Goal: Transaction & Acquisition: Book appointment/travel/reservation

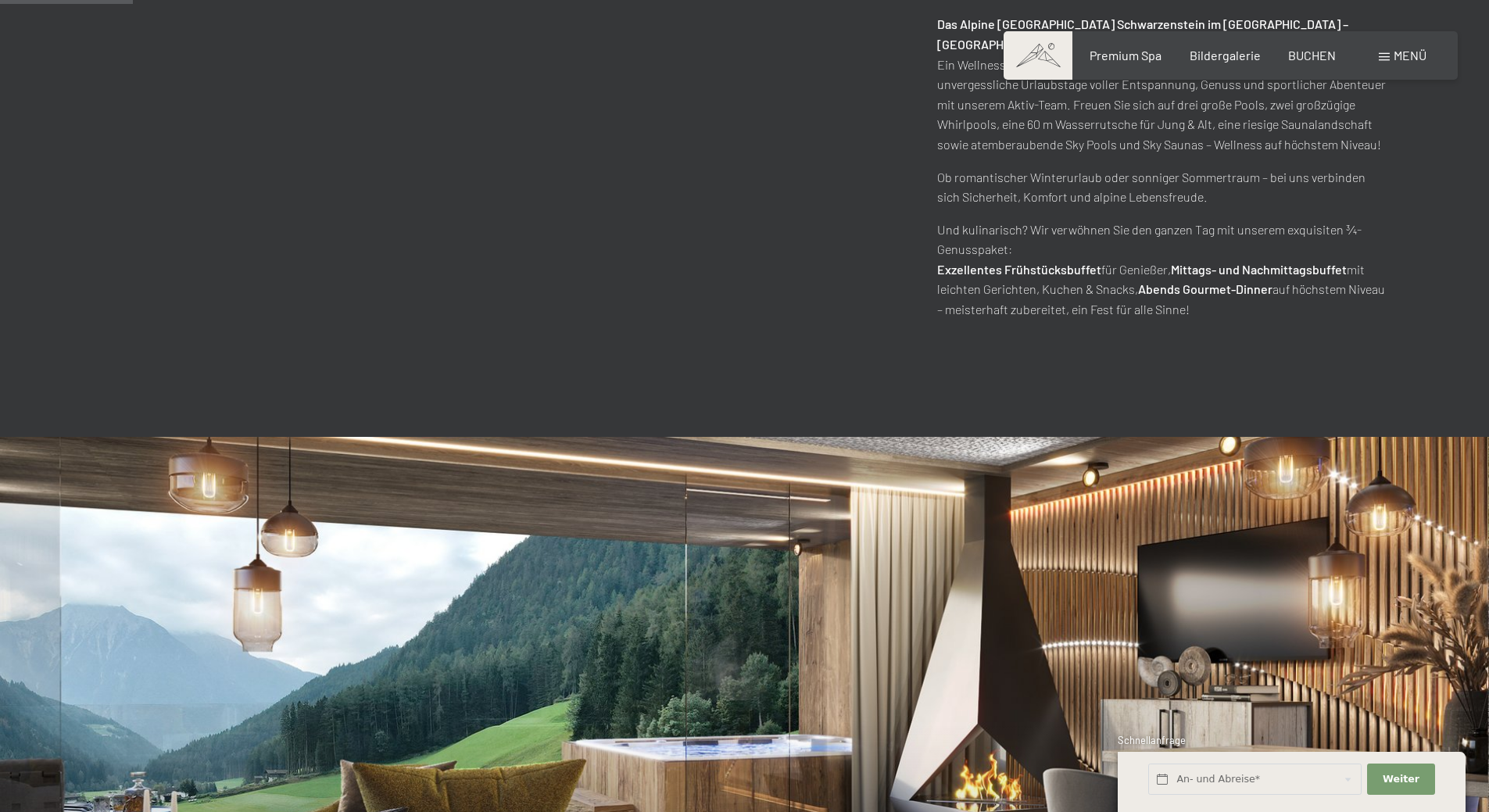
scroll to position [626, 0]
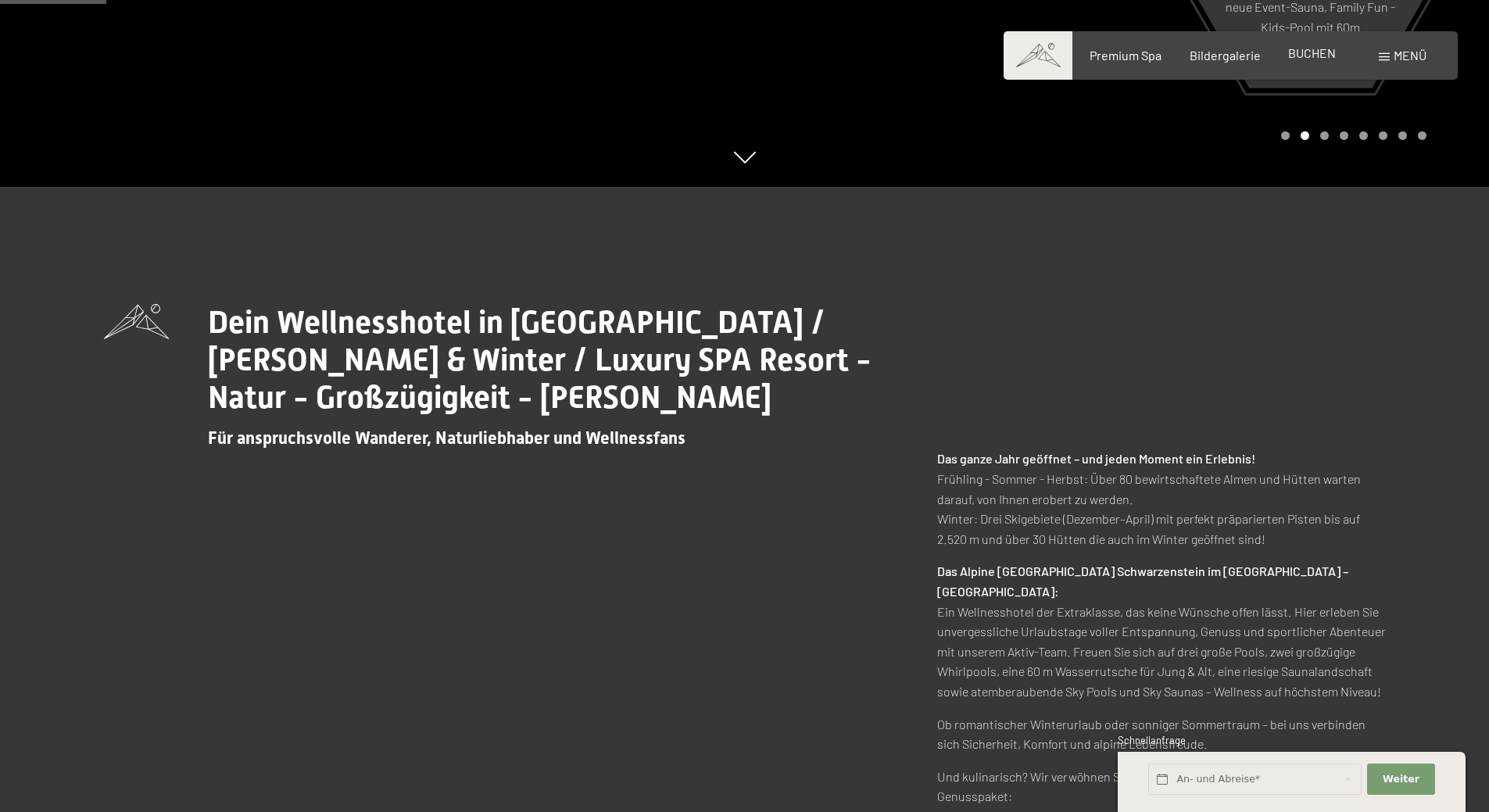
click at [1314, 62] on div "BUCHEN" at bounding box center [1311, 53] width 47 height 17
click at [1319, 52] on span "BUCHEN" at bounding box center [1311, 53] width 47 height 15
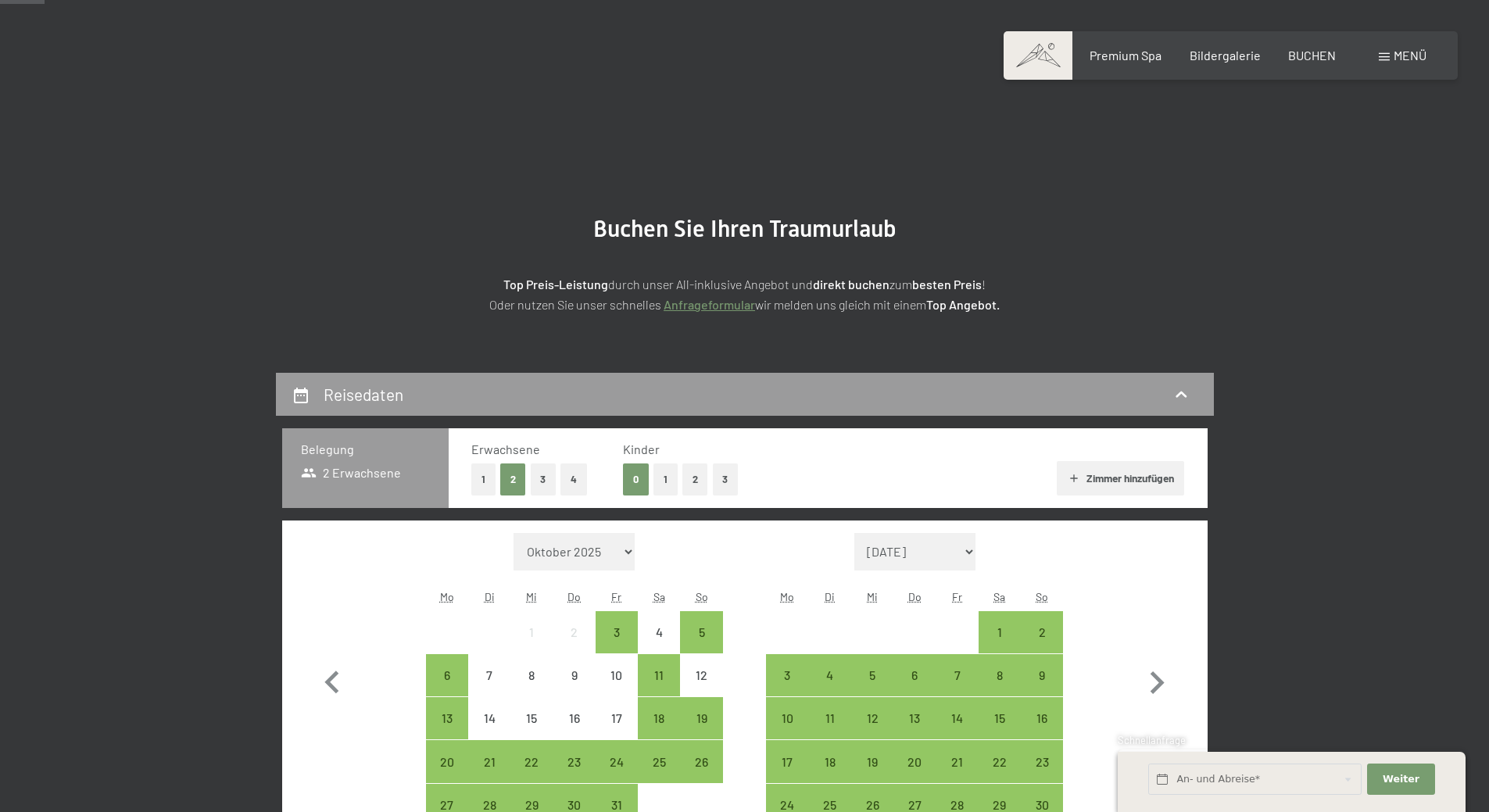
scroll to position [156, 0]
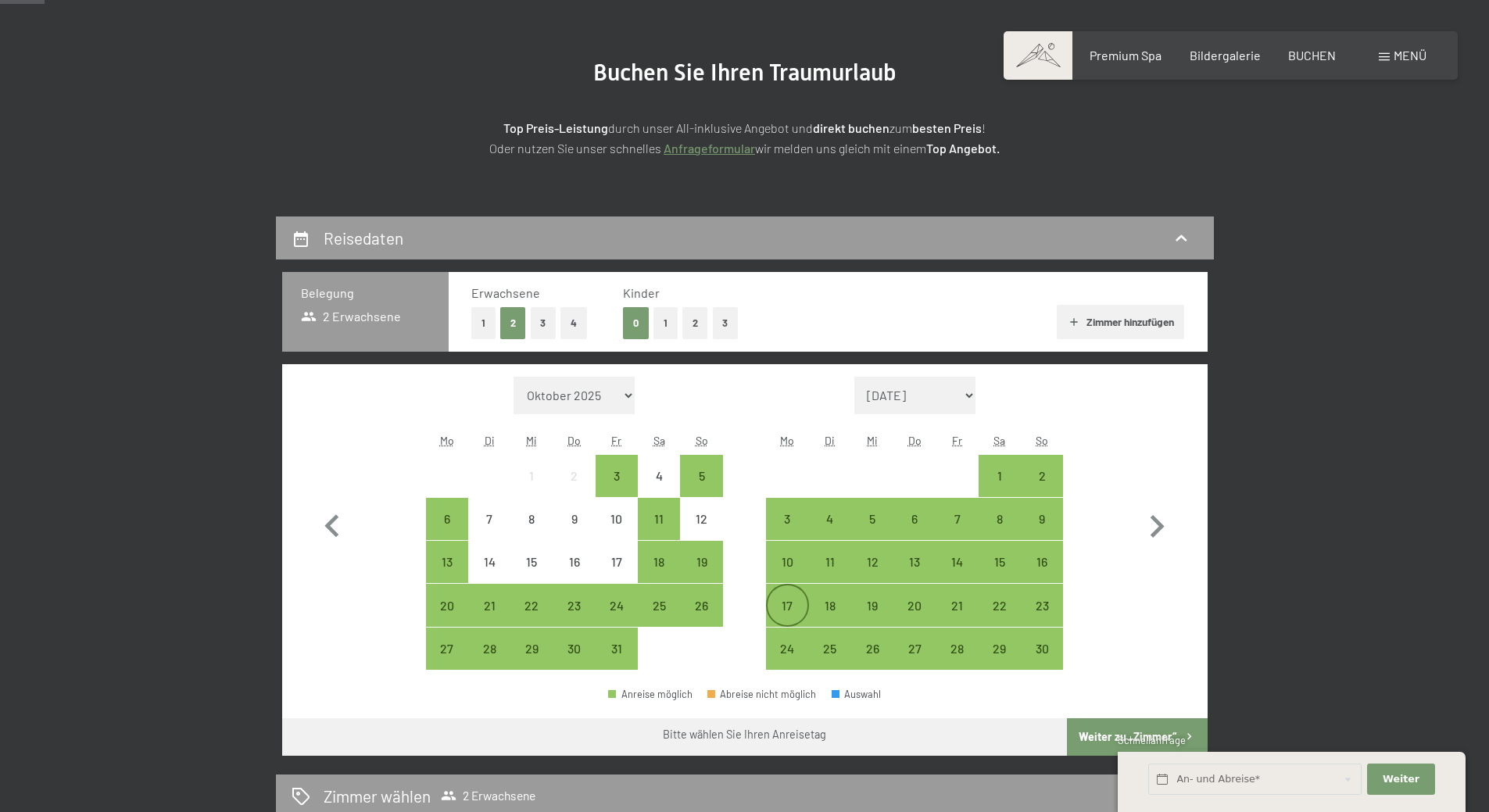
click at [788, 604] on div "17" at bounding box center [787, 619] width 39 height 39
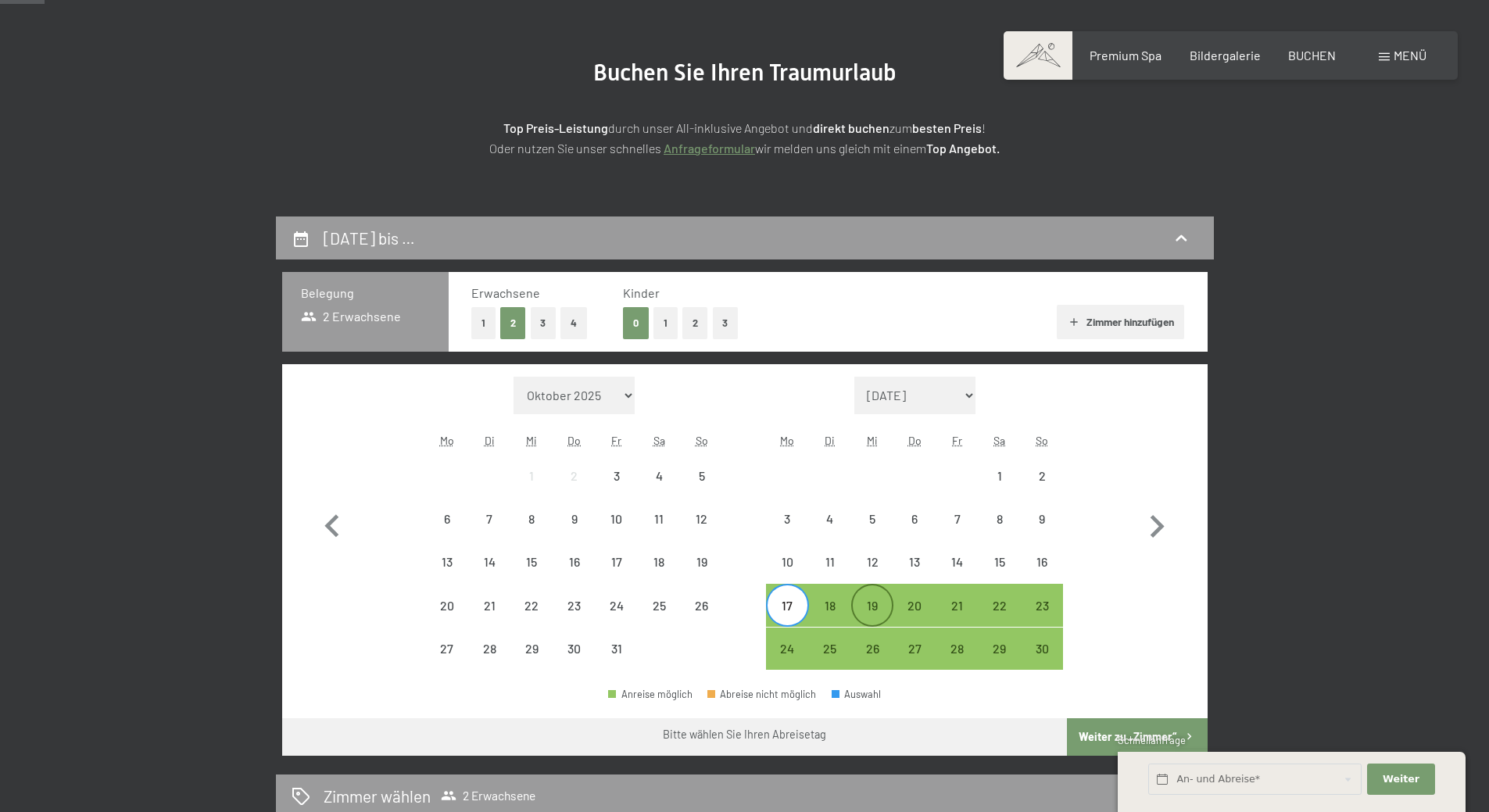
click at [880, 607] on div "19" at bounding box center [872, 619] width 39 height 39
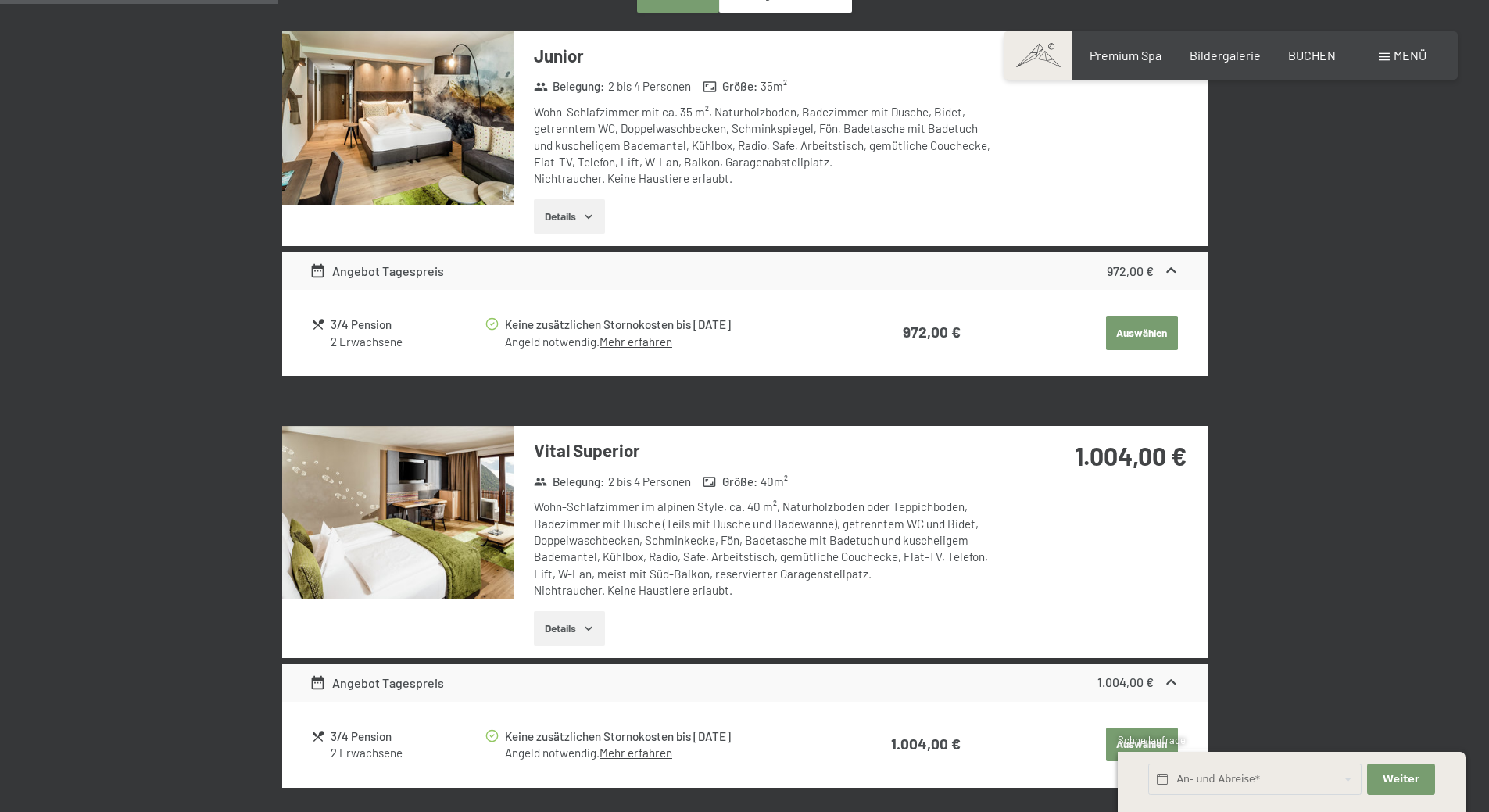
scroll to position [626, 0]
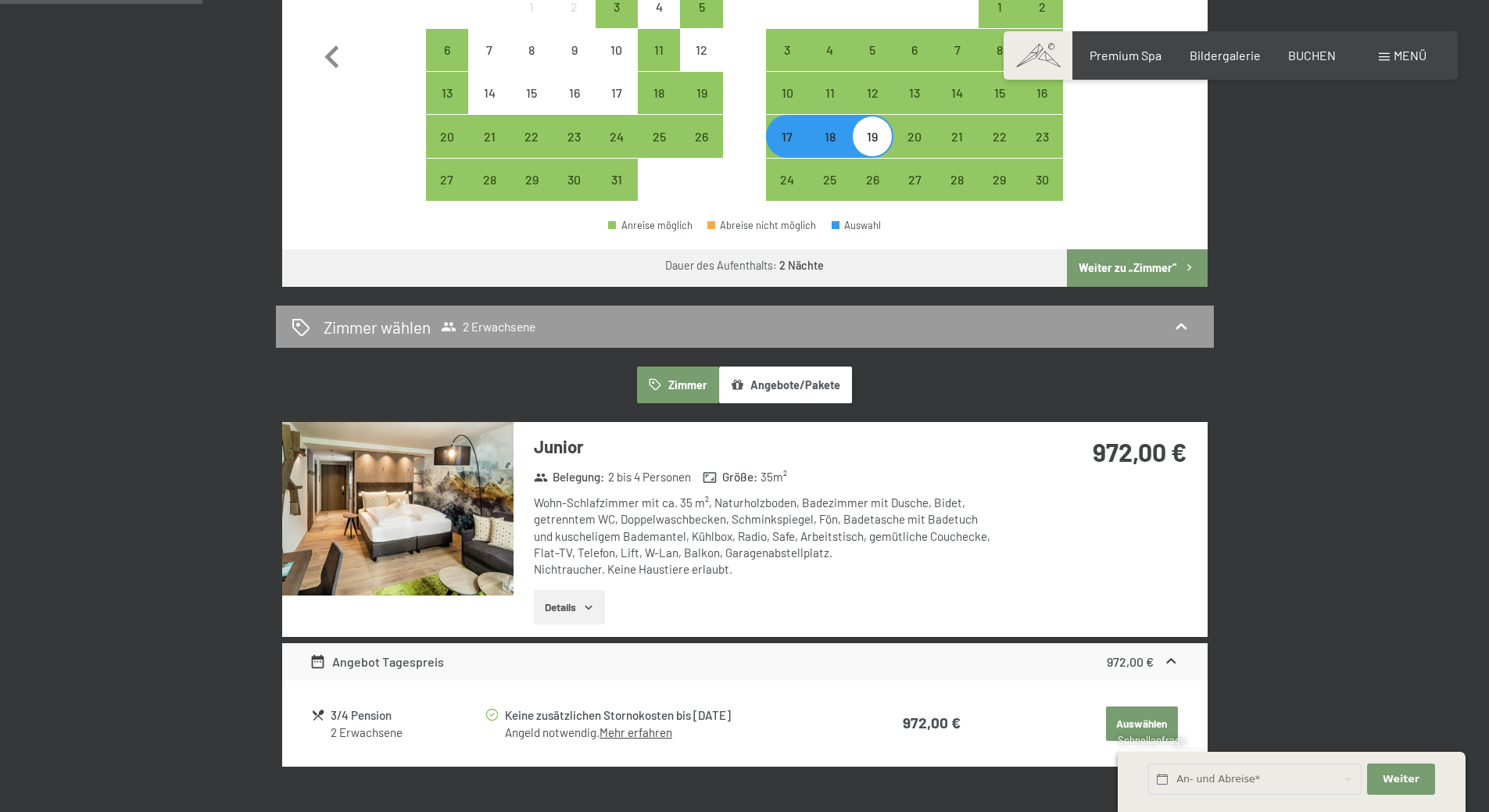
click at [563, 608] on button "Details" at bounding box center [570, 607] width 71 height 35
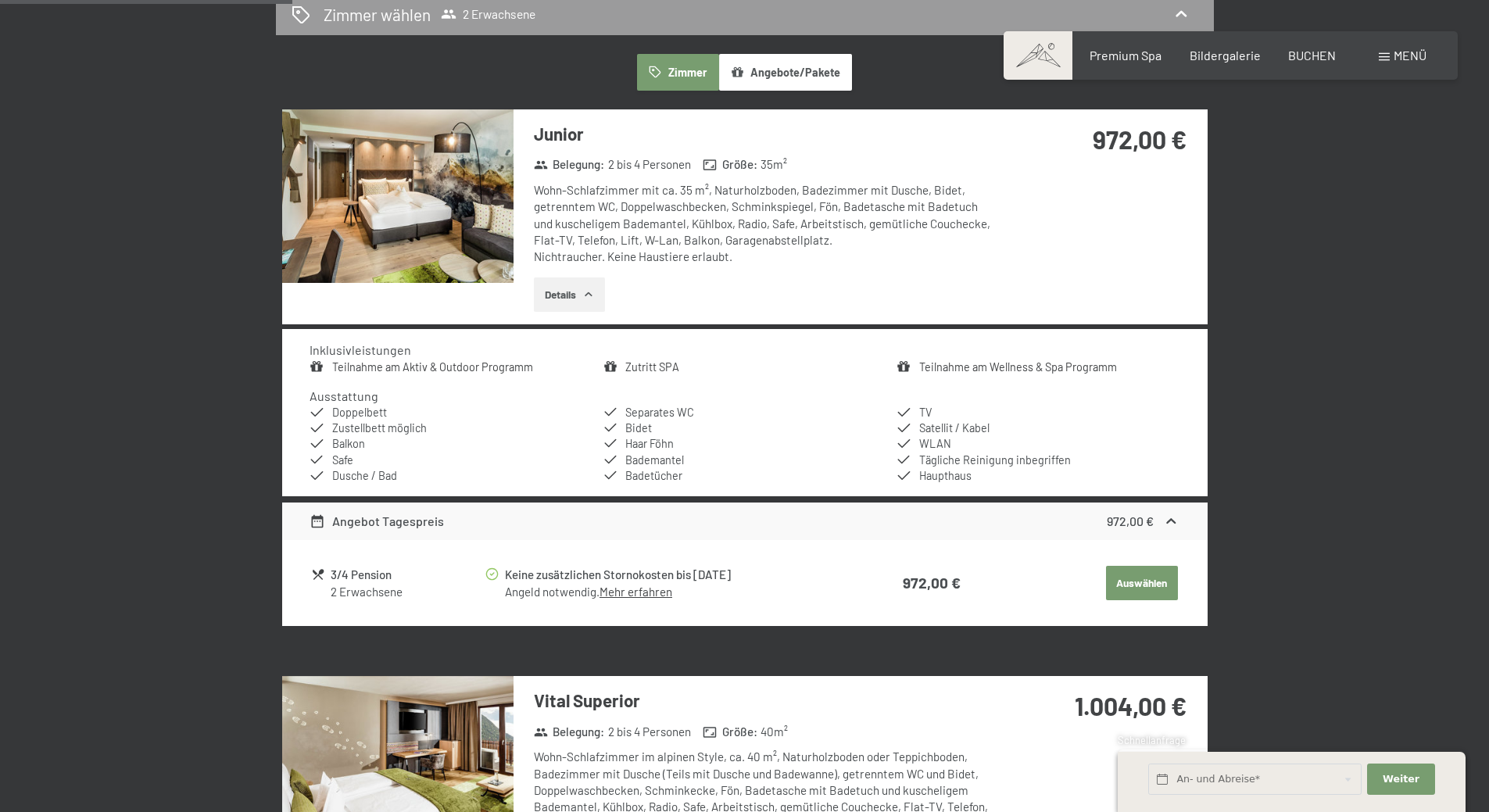
scroll to position [782, 0]
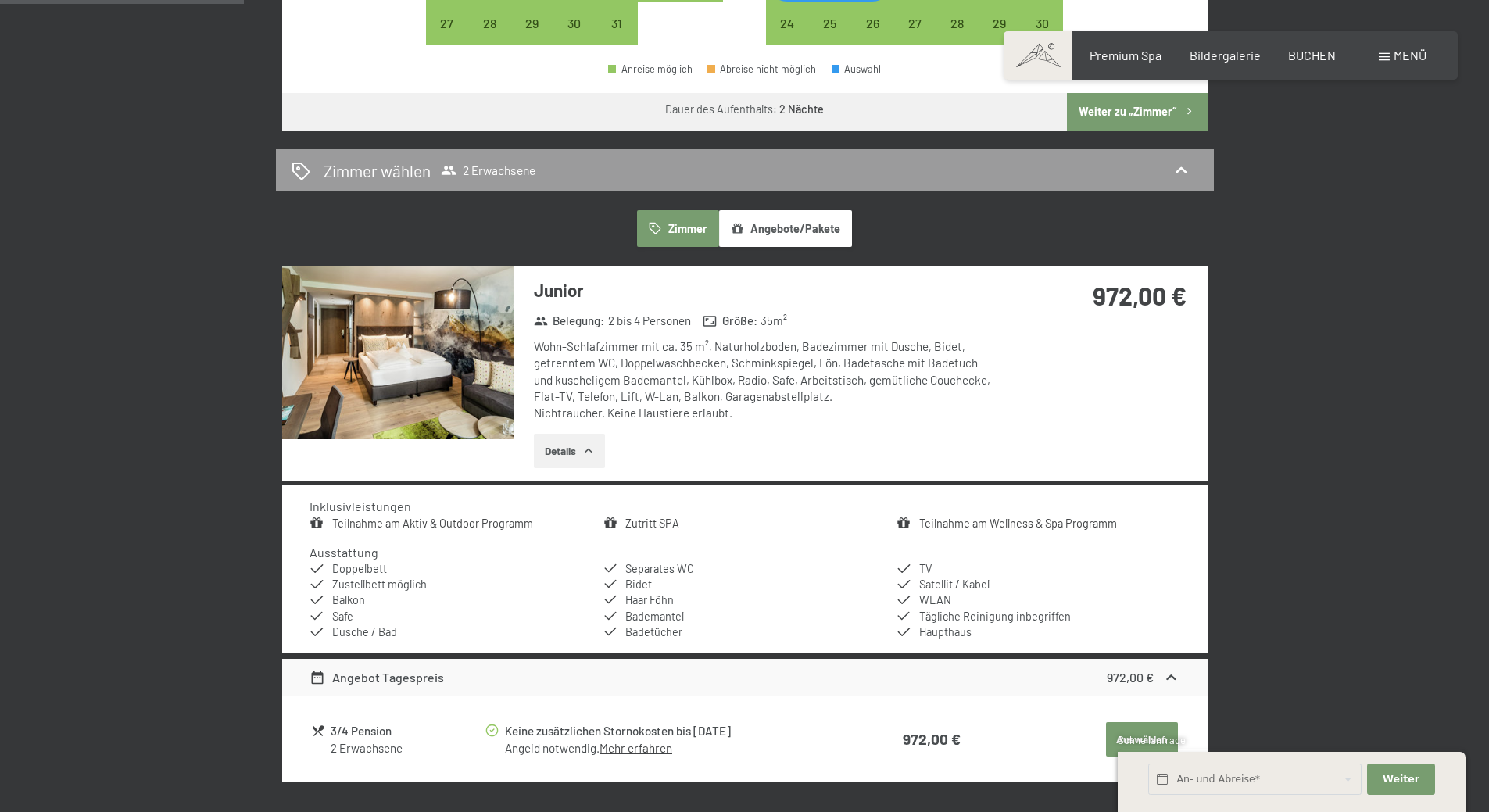
click at [445, 375] on img at bounding box center [397, 352] width 231 height 173
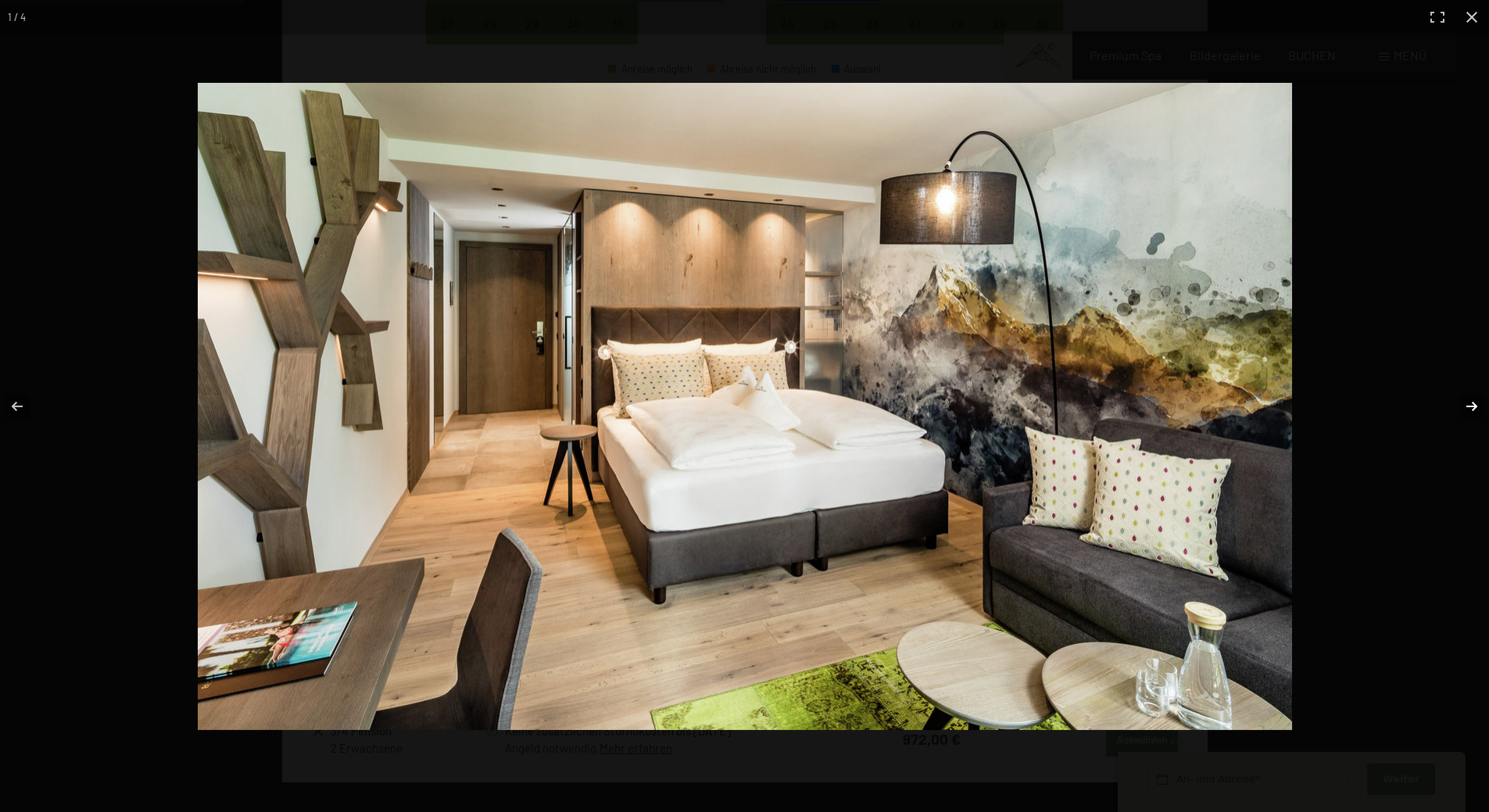
click at [1477, 407] on button "button" at bounding box center [1461, 407] width 54 height 79
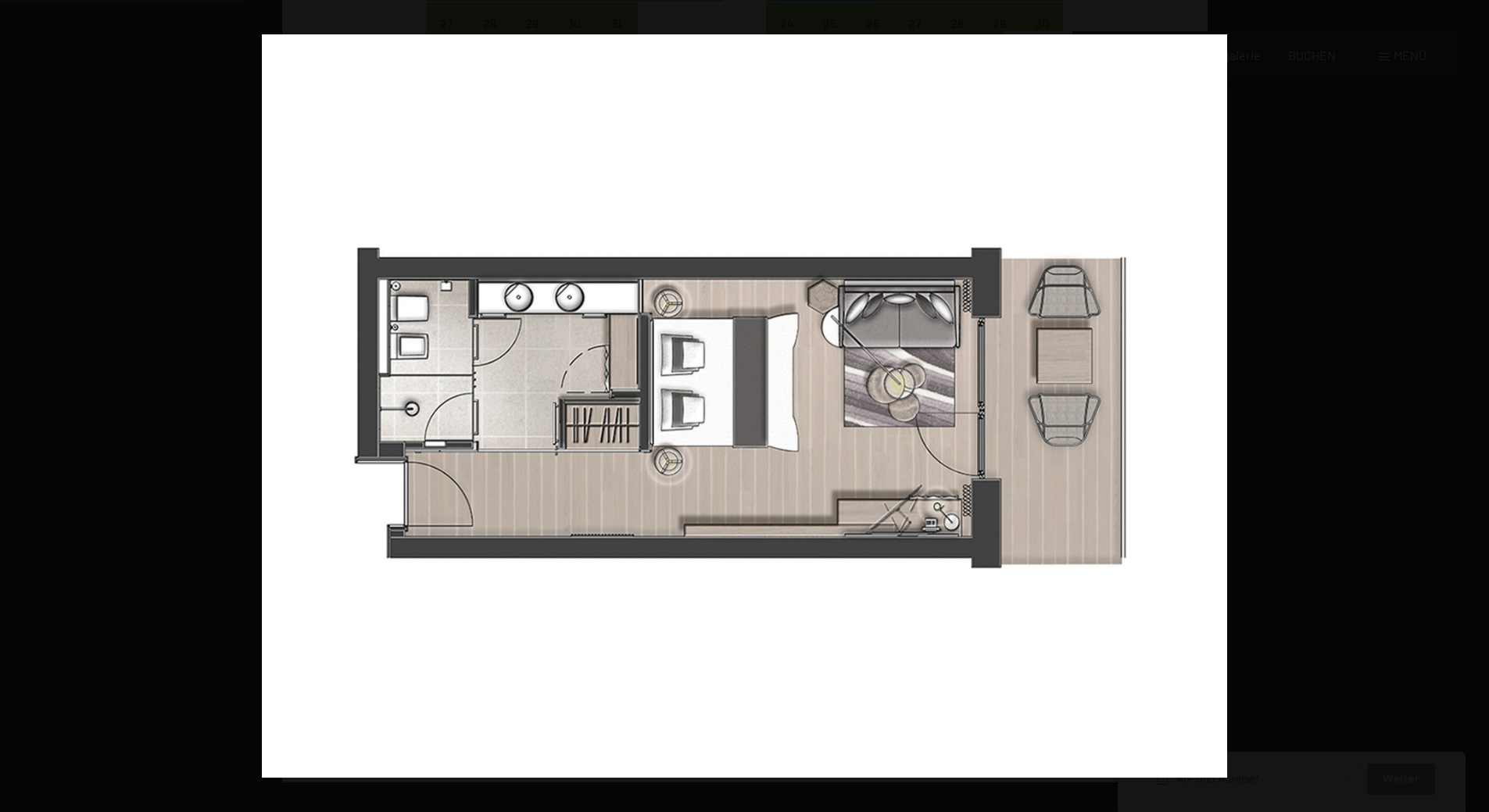
click at [1477, 407] on button "button" at bounding box center [1461, 407] width 54 height 79
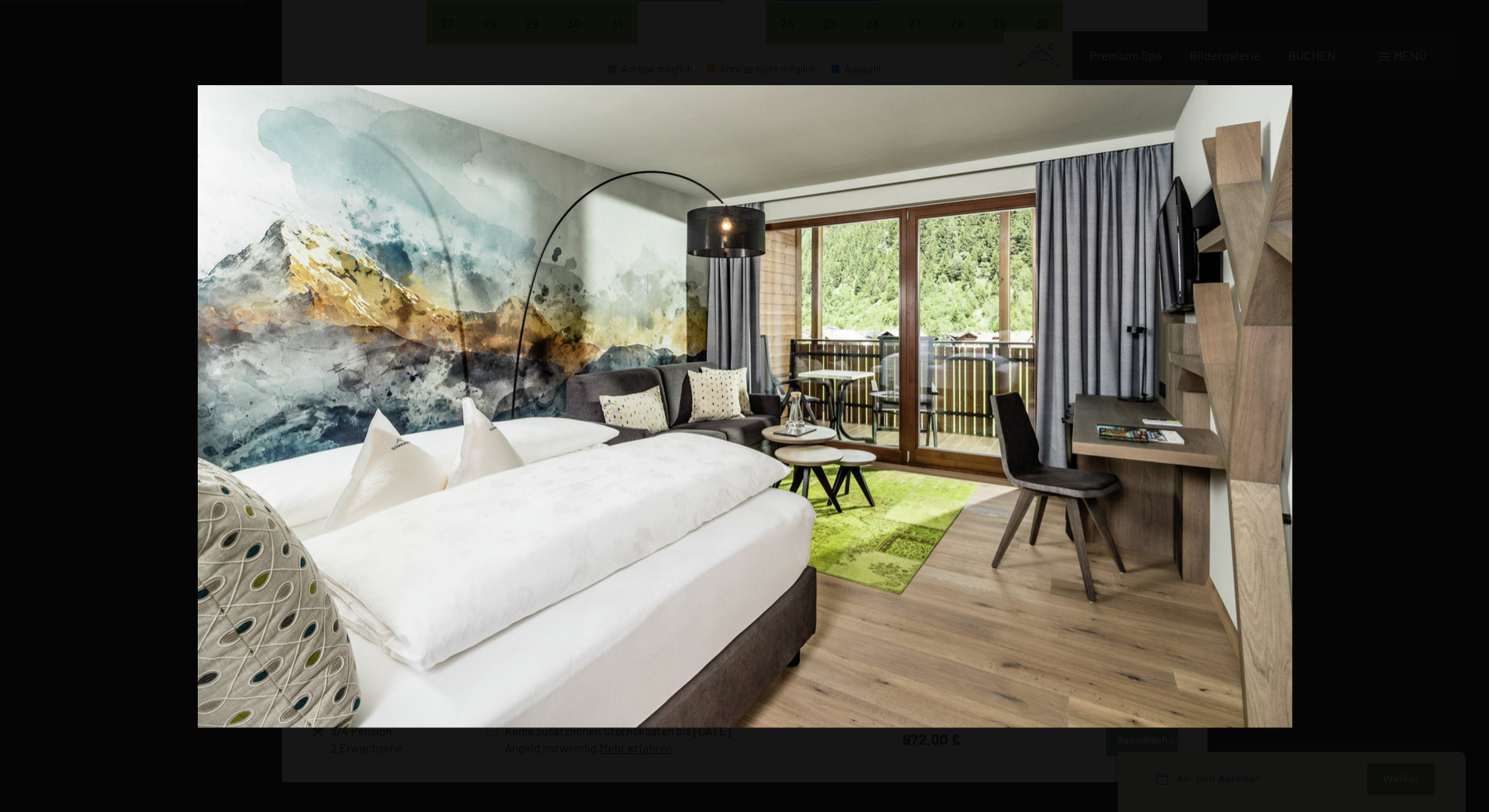
click at [1477, 407] on button "button" at bounding box center [1461, 407] width 54 height 79
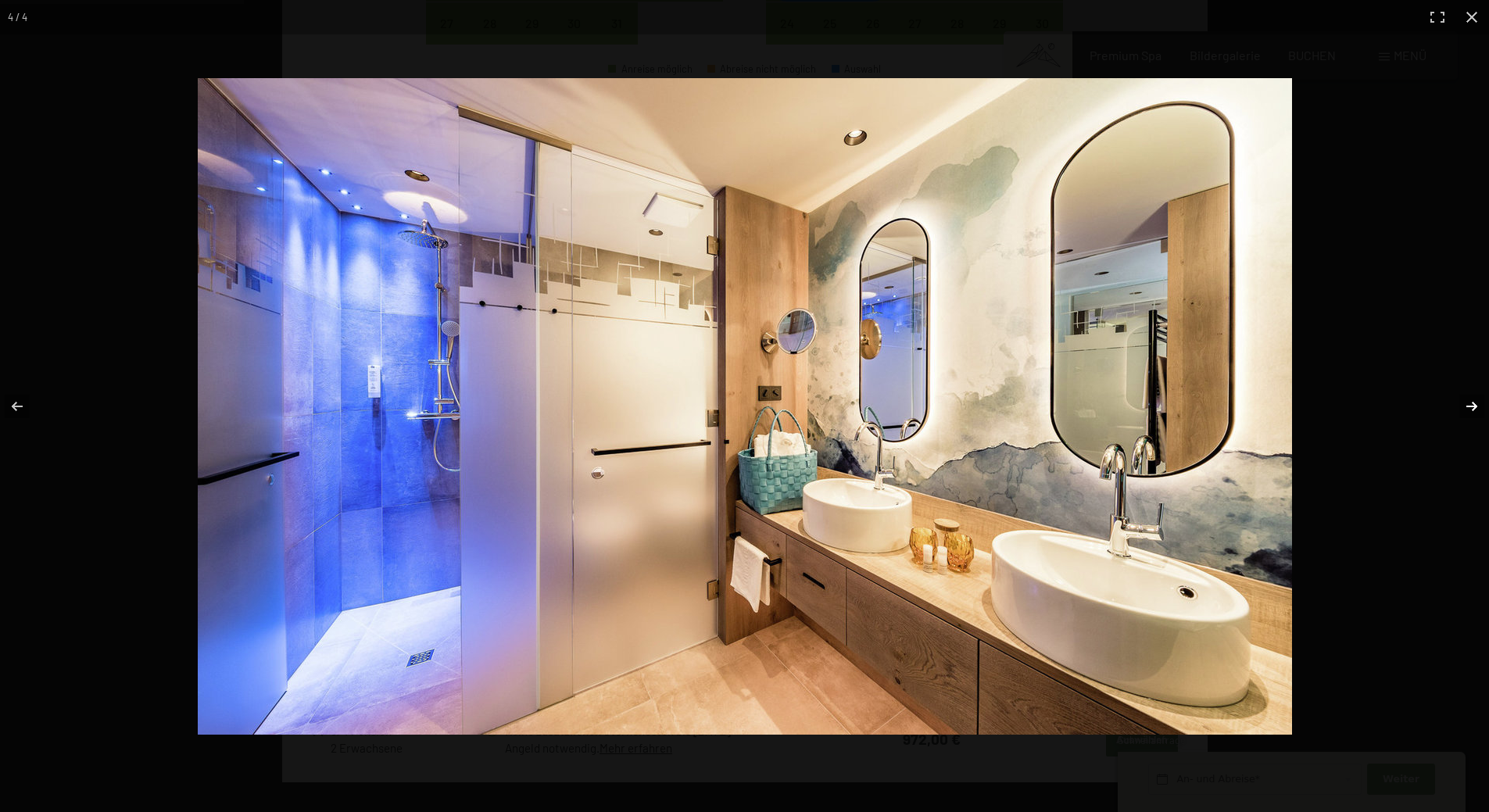
click at [1477, 409] on button "button" at bounding box center [1461, 407] width 54 height 79
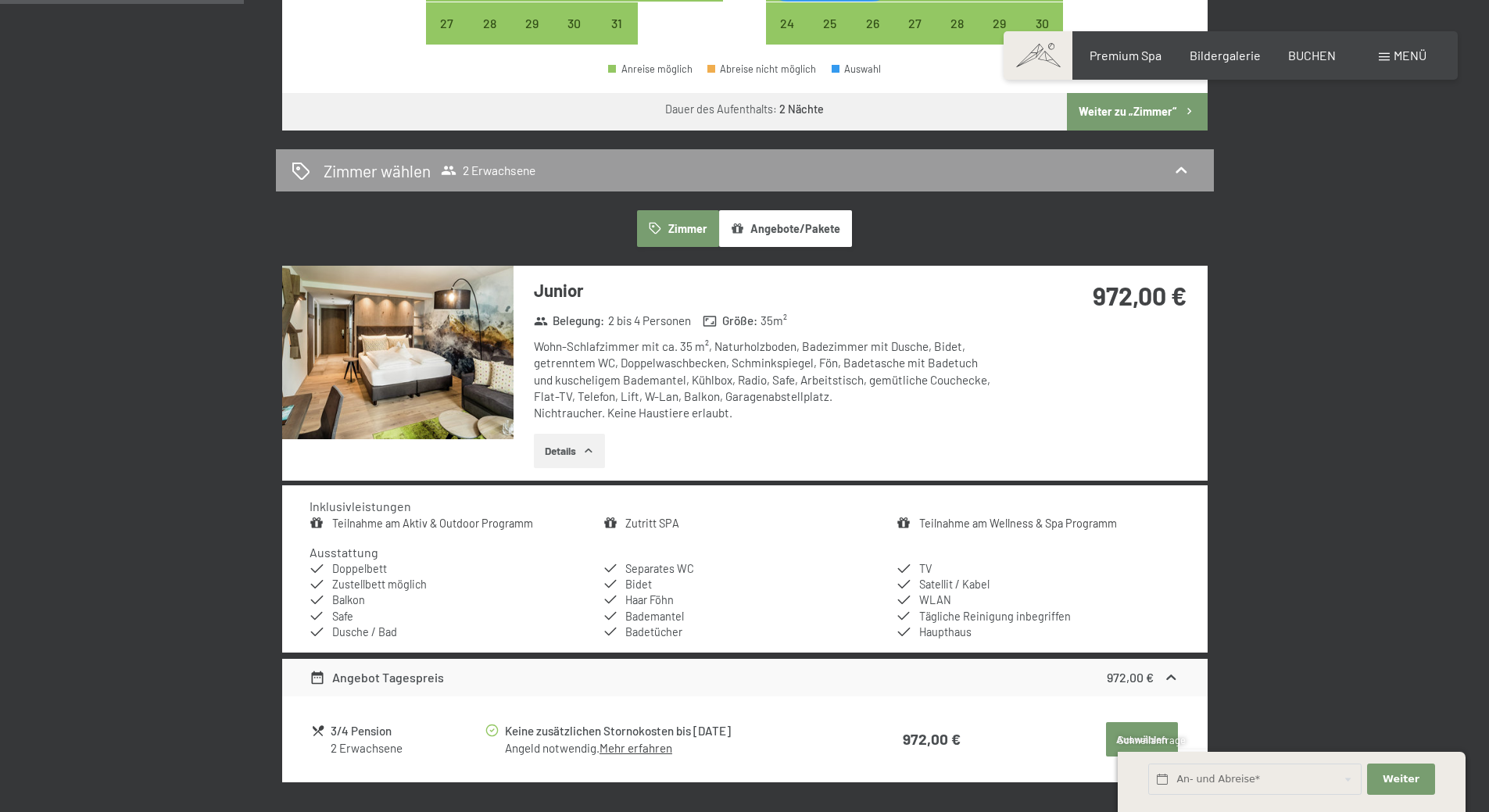
click at [0, 0] on button "button" at bounding box center [0, 0] width 0 height 0
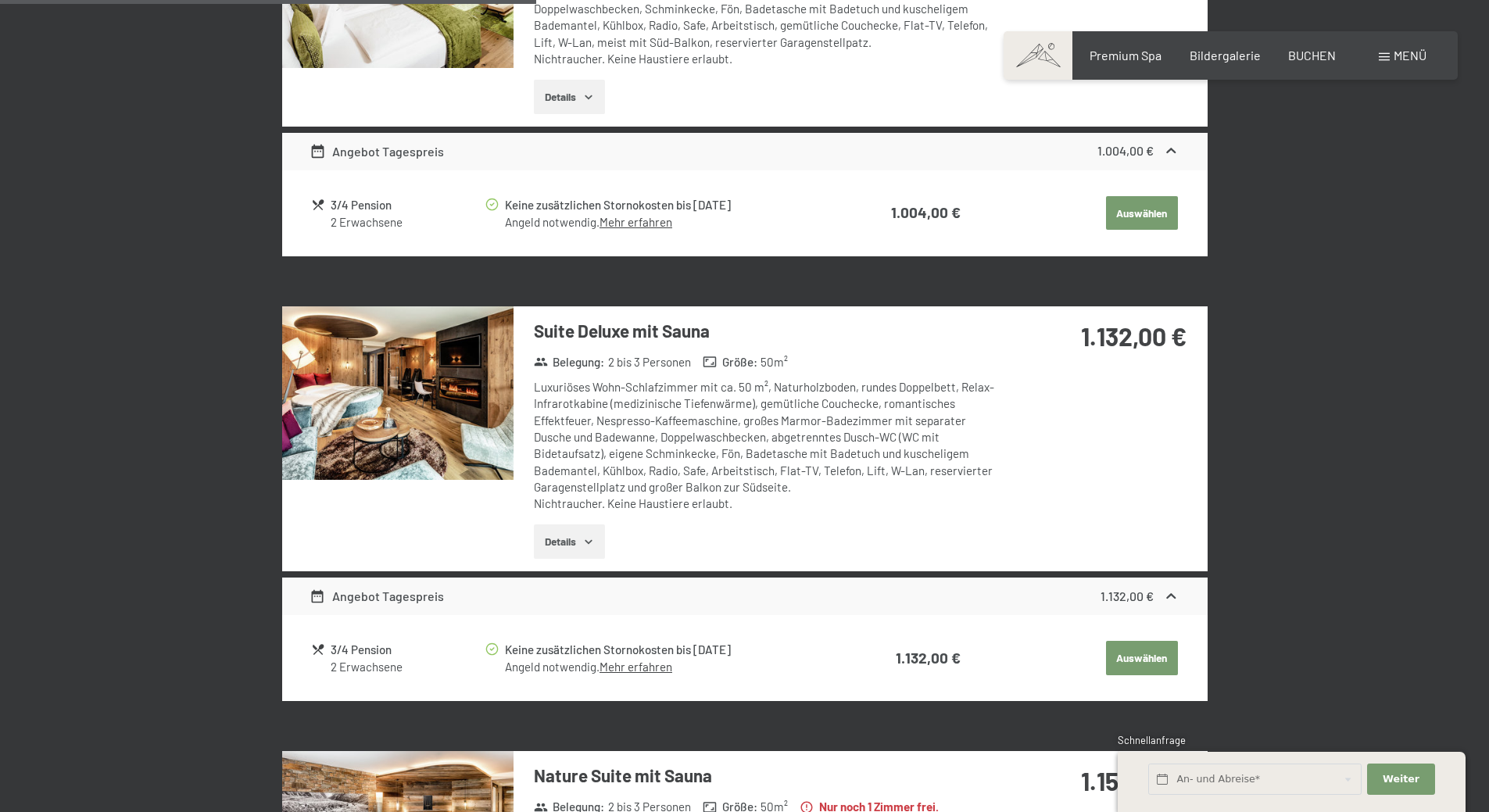
scroll to position [1641, 0]
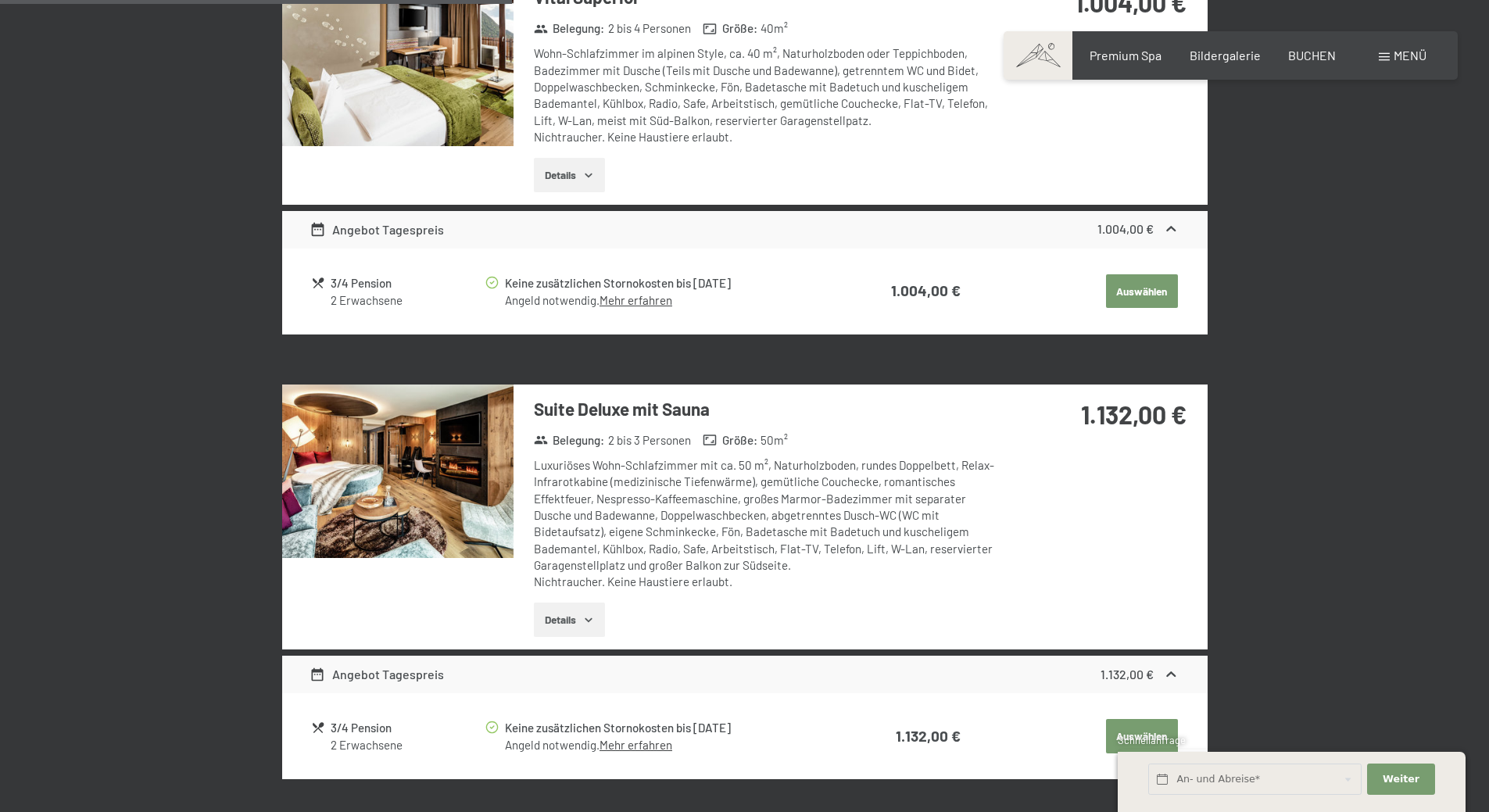
click at [440, 514] on img at bounding box center [397, 471] width 231 height 173
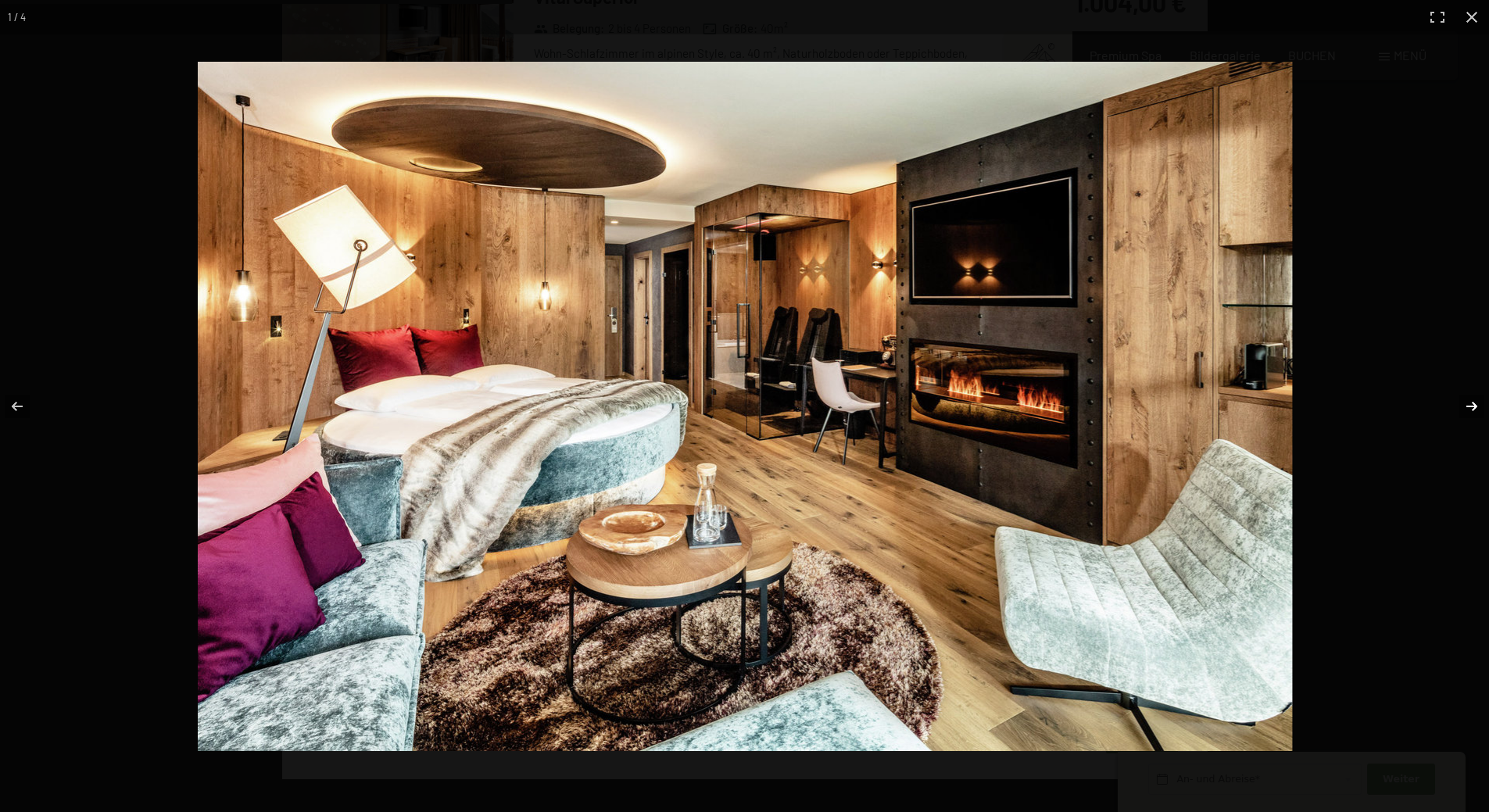
click at [1477, 405] on button "button" at bounding box center [1461, 407] width 54 height 79
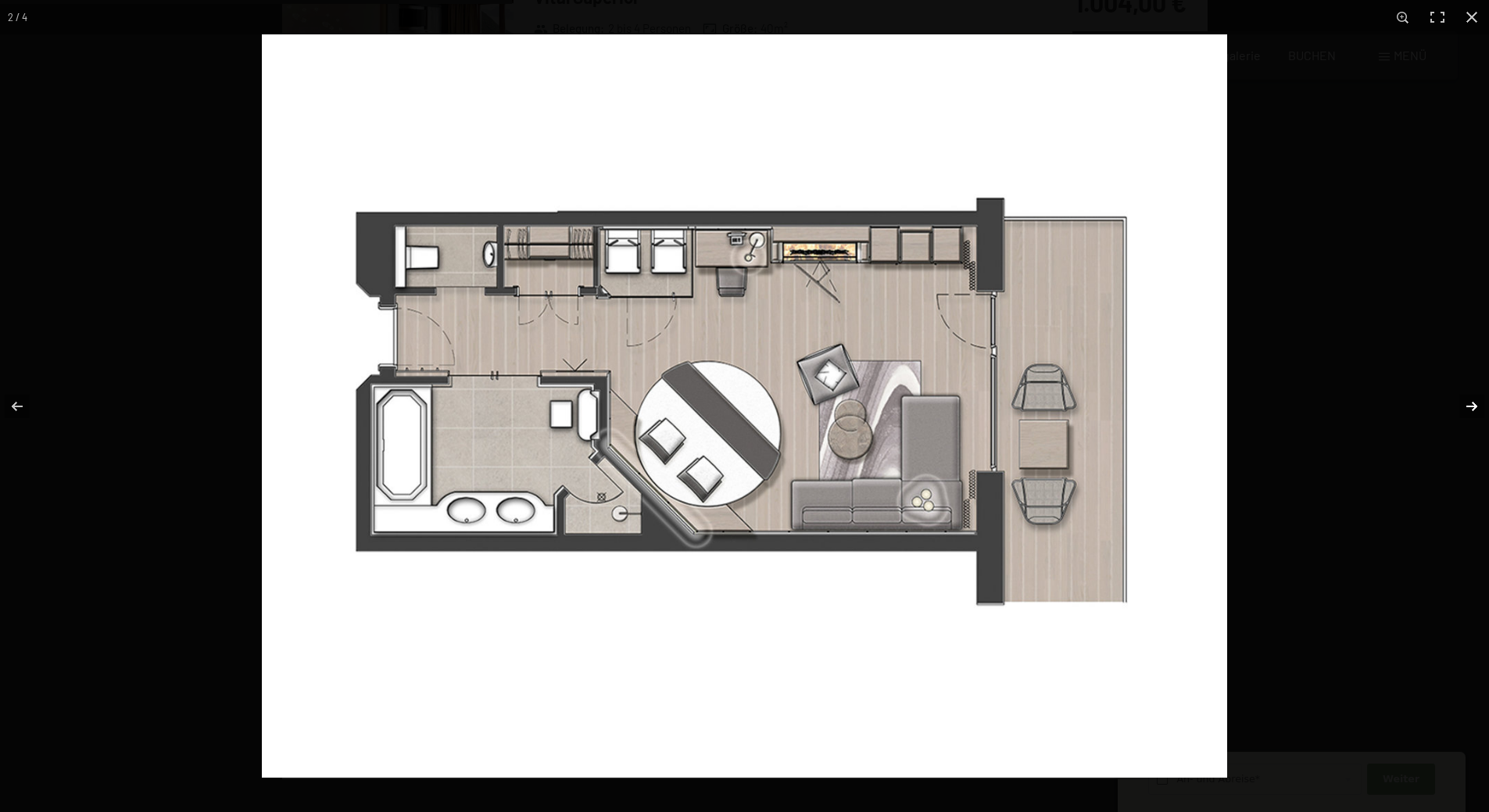
click at [1477, 405] on button "button" at bounding box center [1461, 407] width 54 height 79
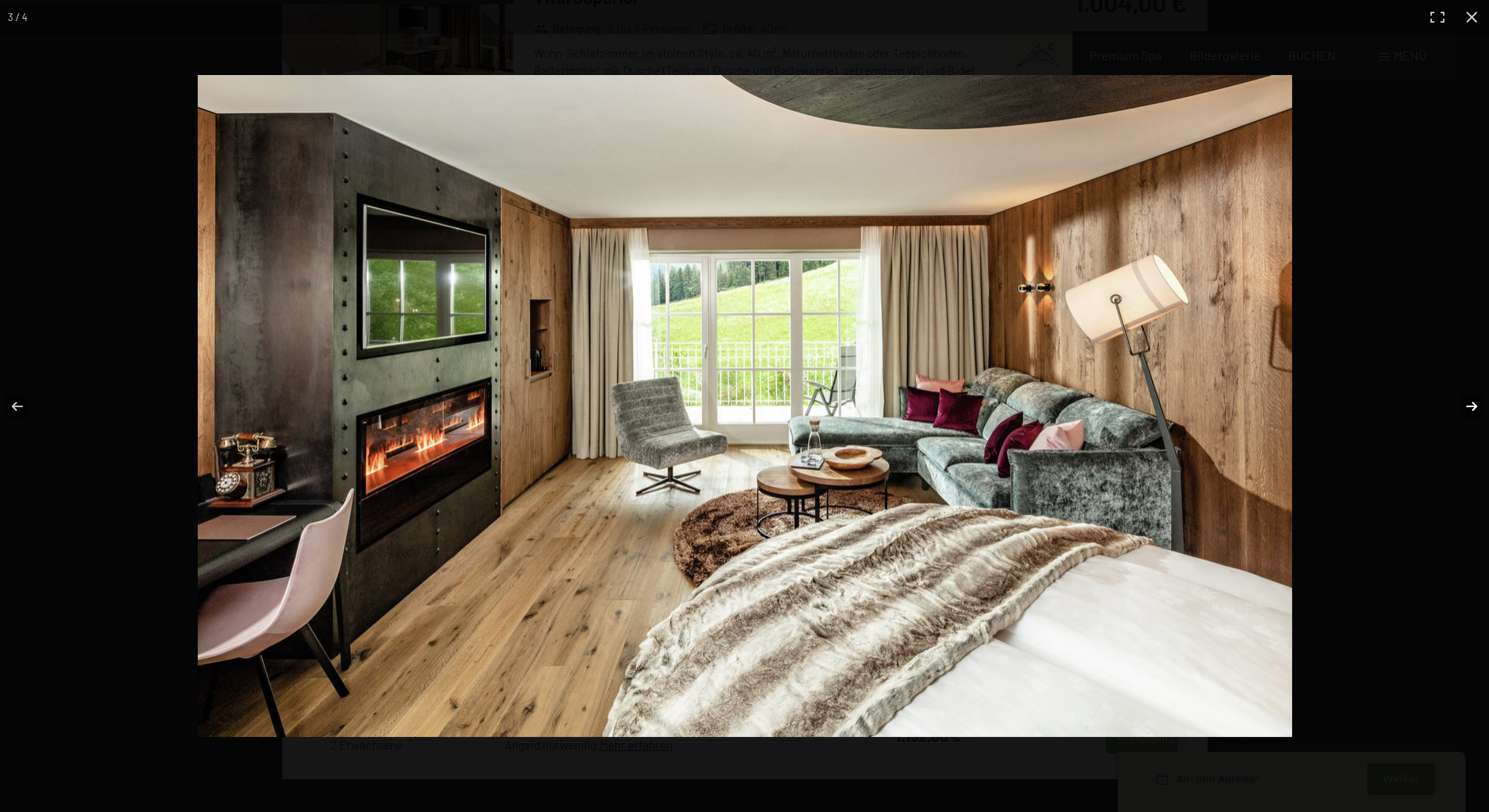
click at [1477, 405] on button "button" at bounding box center [1461, 407] width 54 height 79
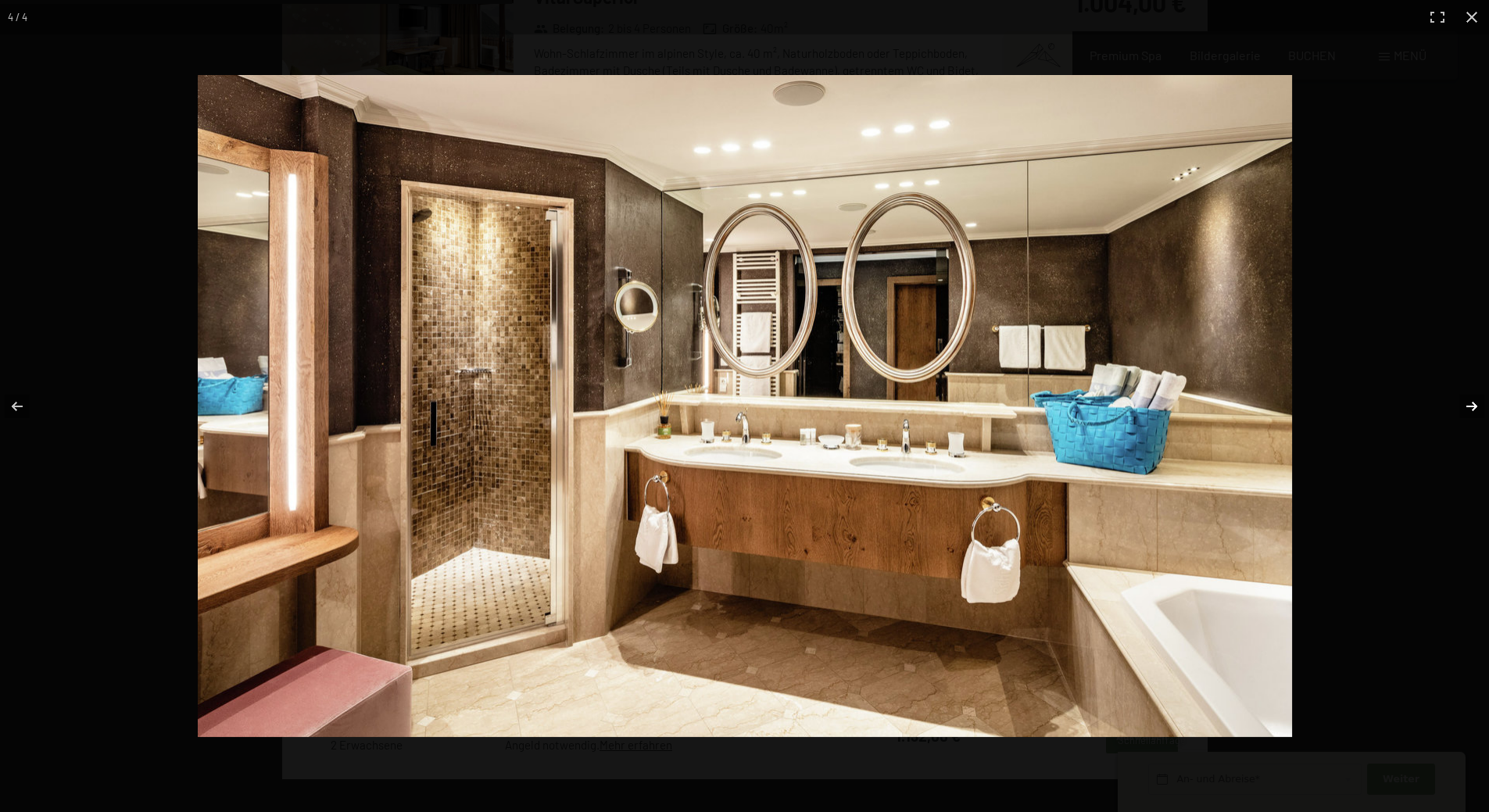
click at [1477, 405] on button "button" at bounding box center [1461, 407] width 54 height 79
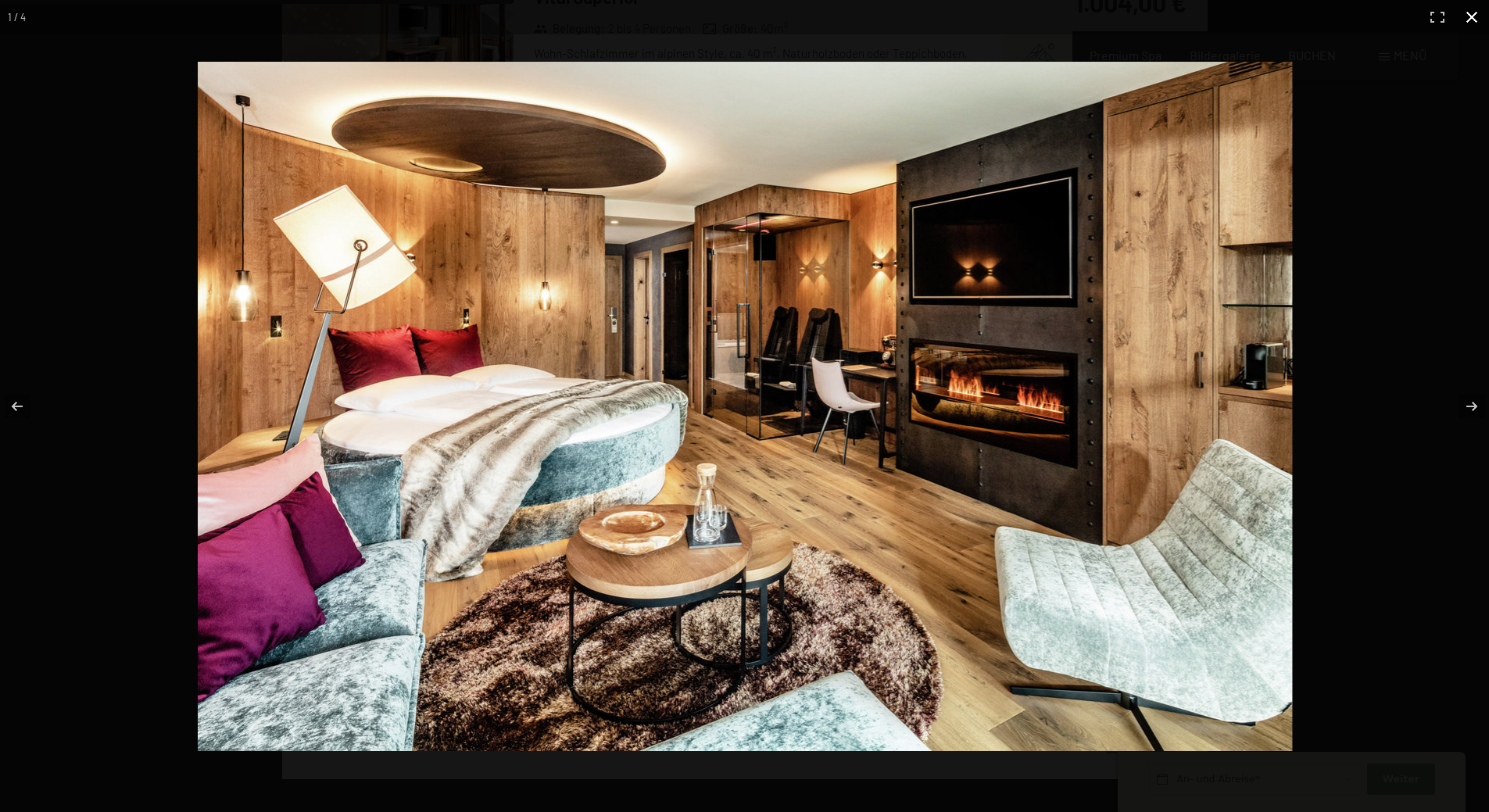
click at [1472, 19] on button "button" at bounding box center [1472, 17] width 35 height 35
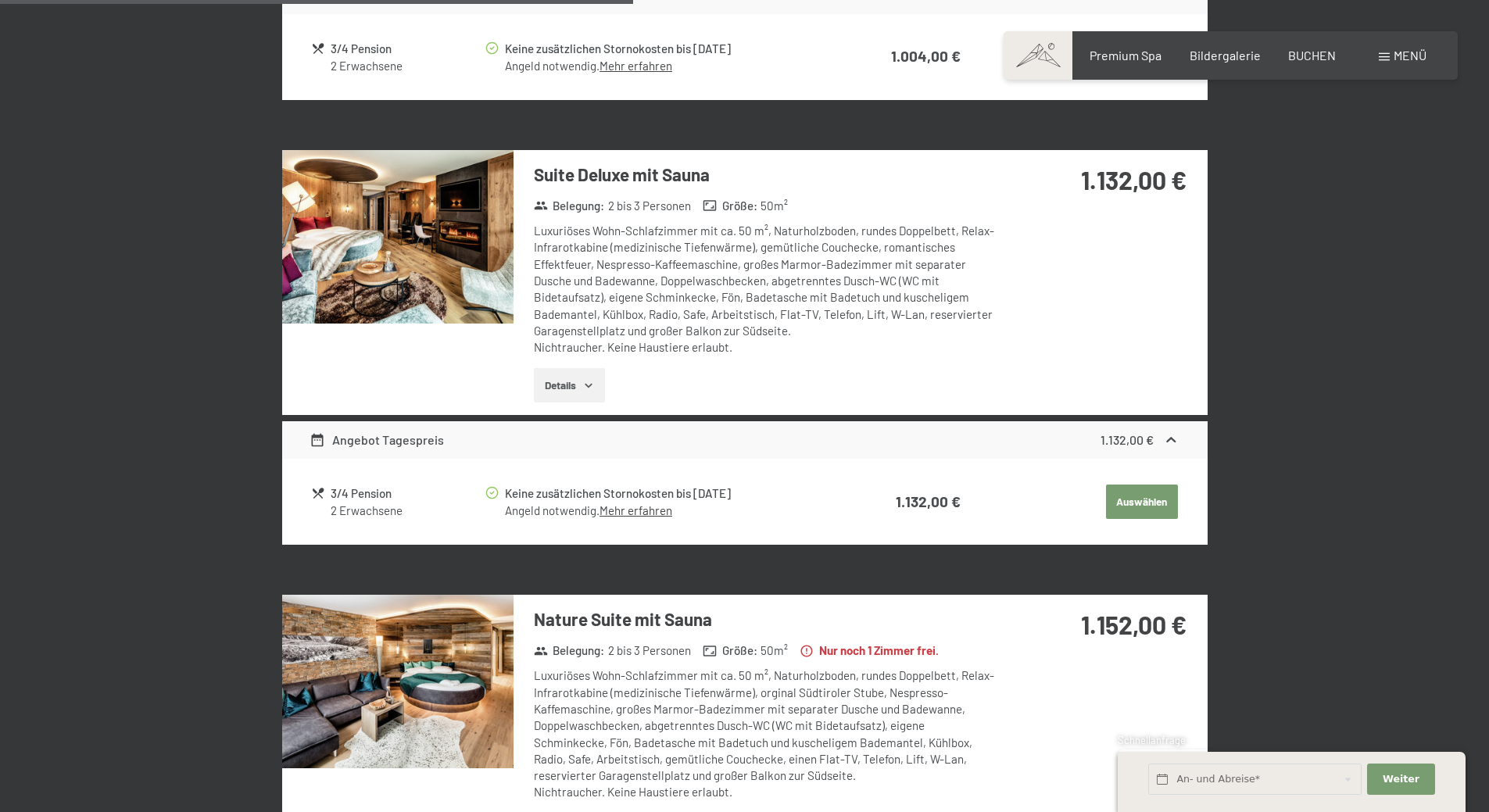
scroll to position [2110, 0]
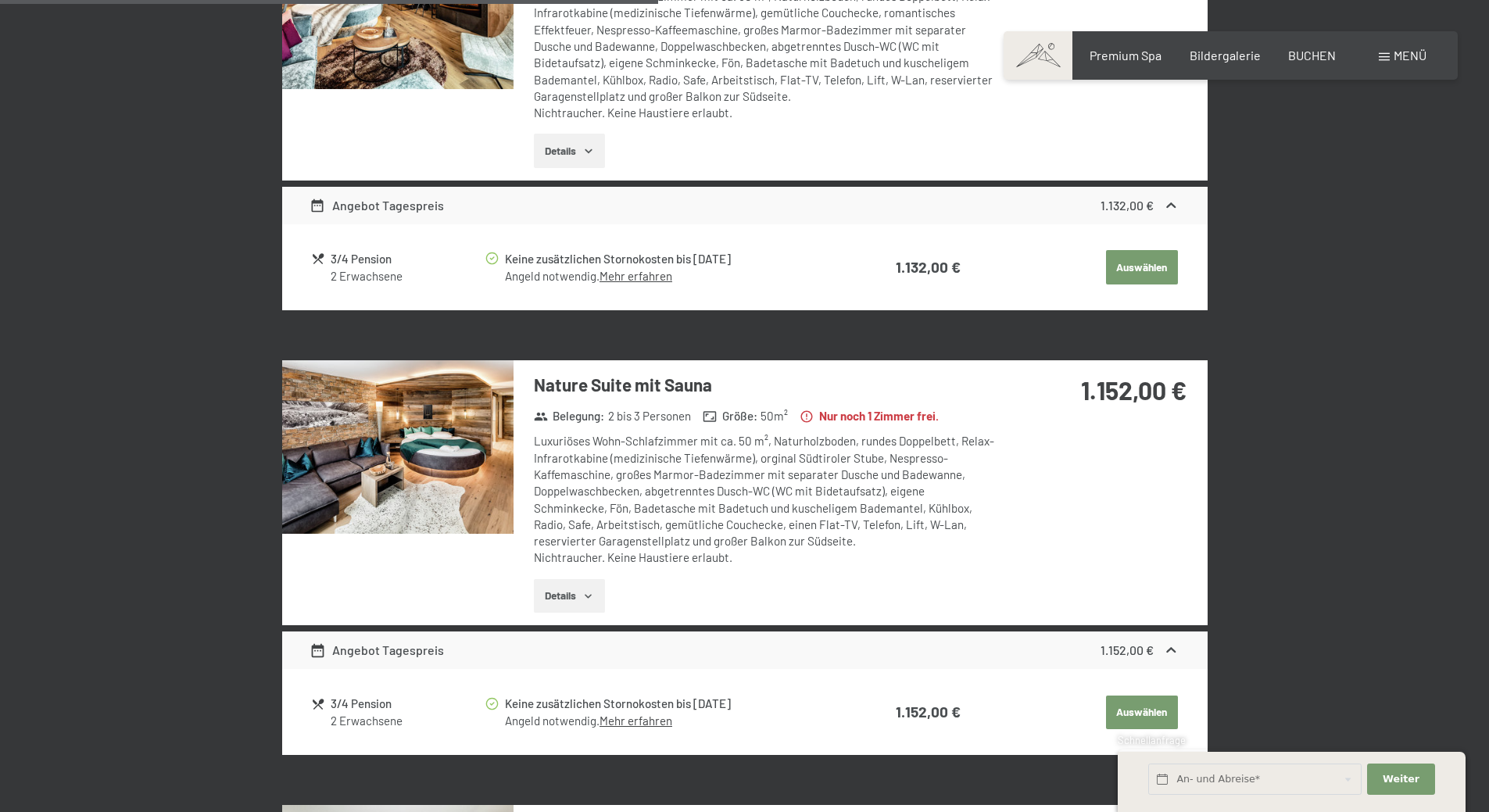
click at [394, 452] on img at bounding box center [397, 447] width 231 height 173
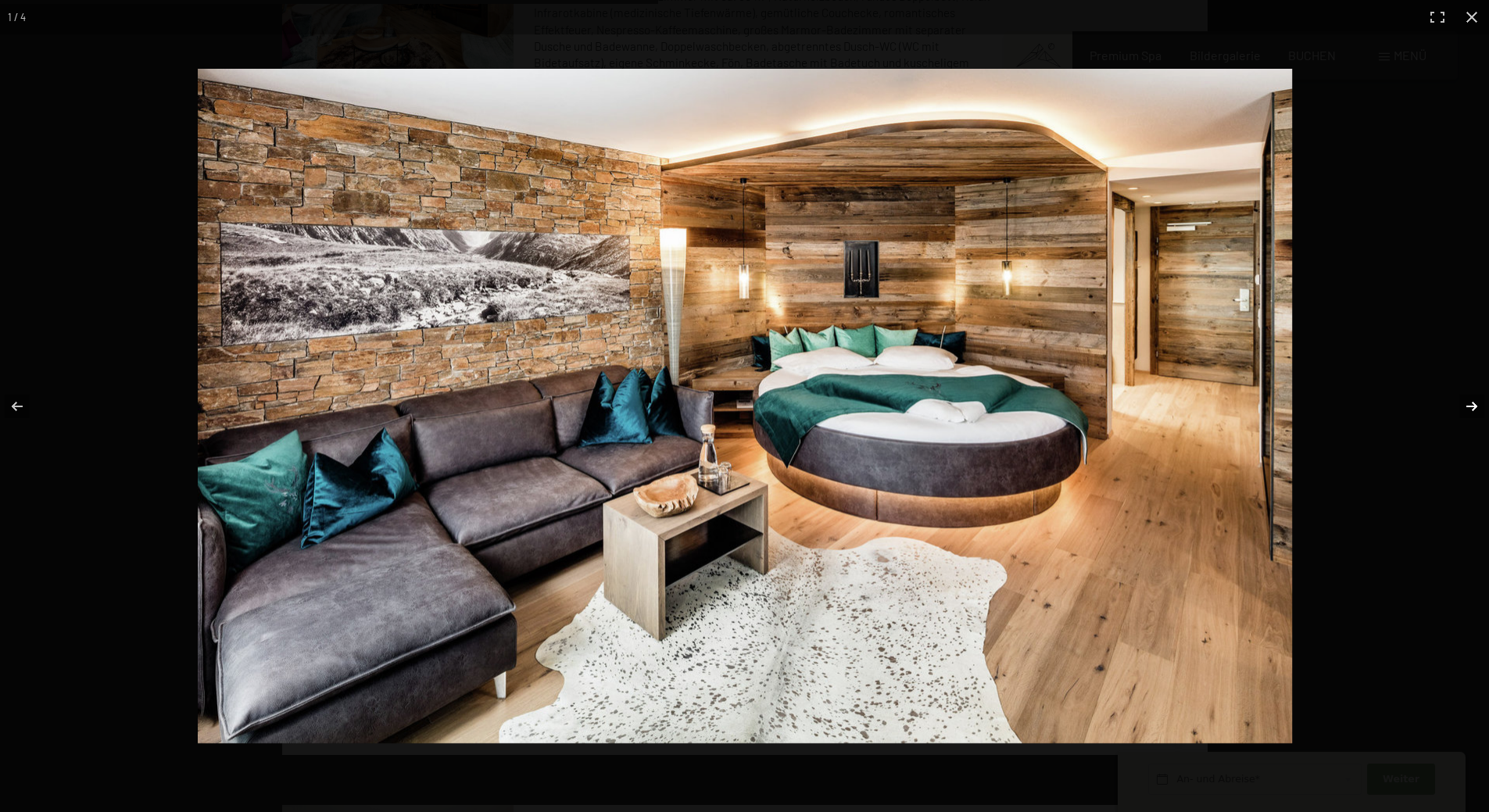
click at [1467, 407] on button "button" at bounding box center [1461, 407] width 54 height 79
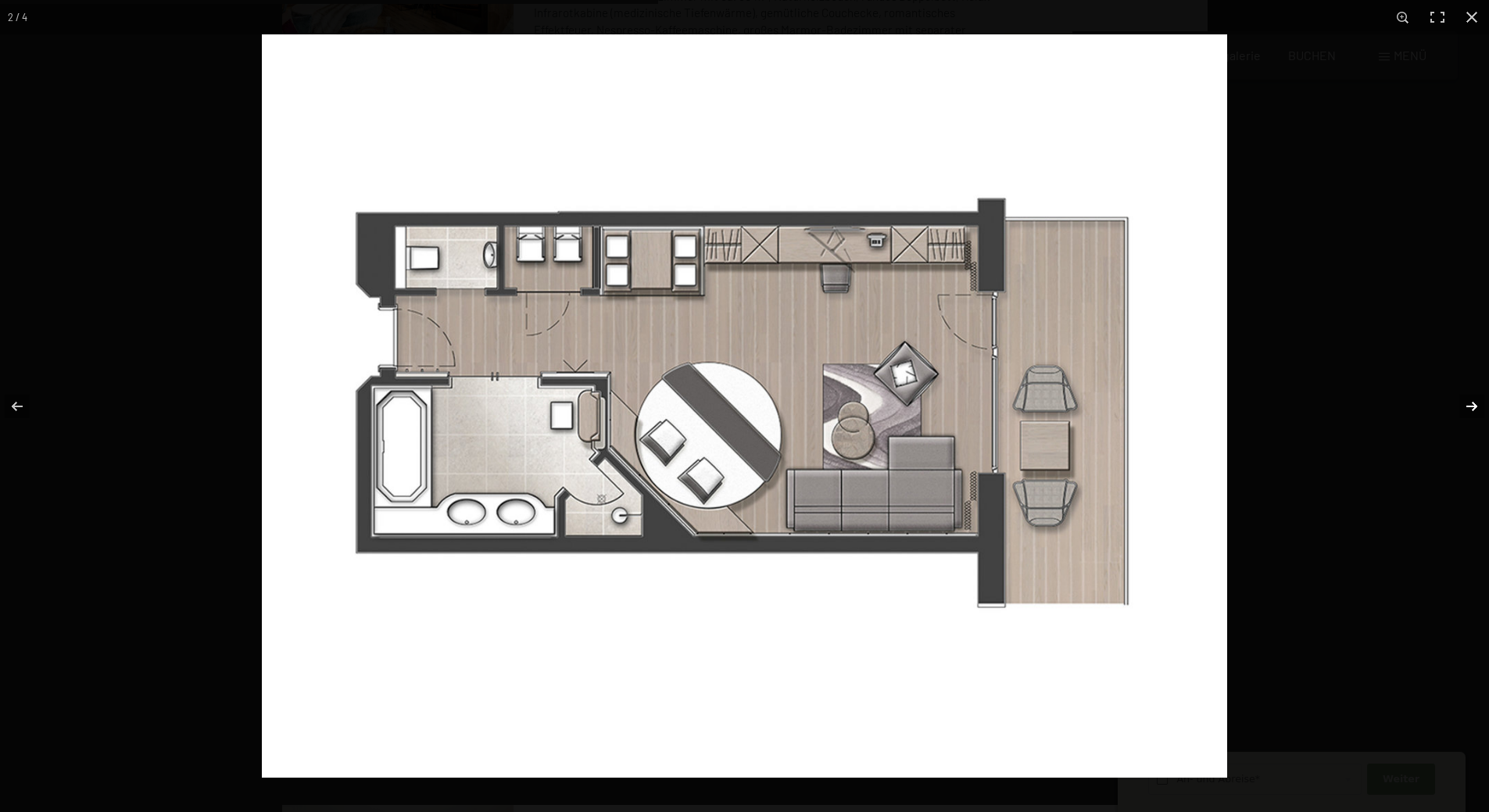
click at [1467, 407] on button "button" at bounding box center [1461, 407] width 54 height 79
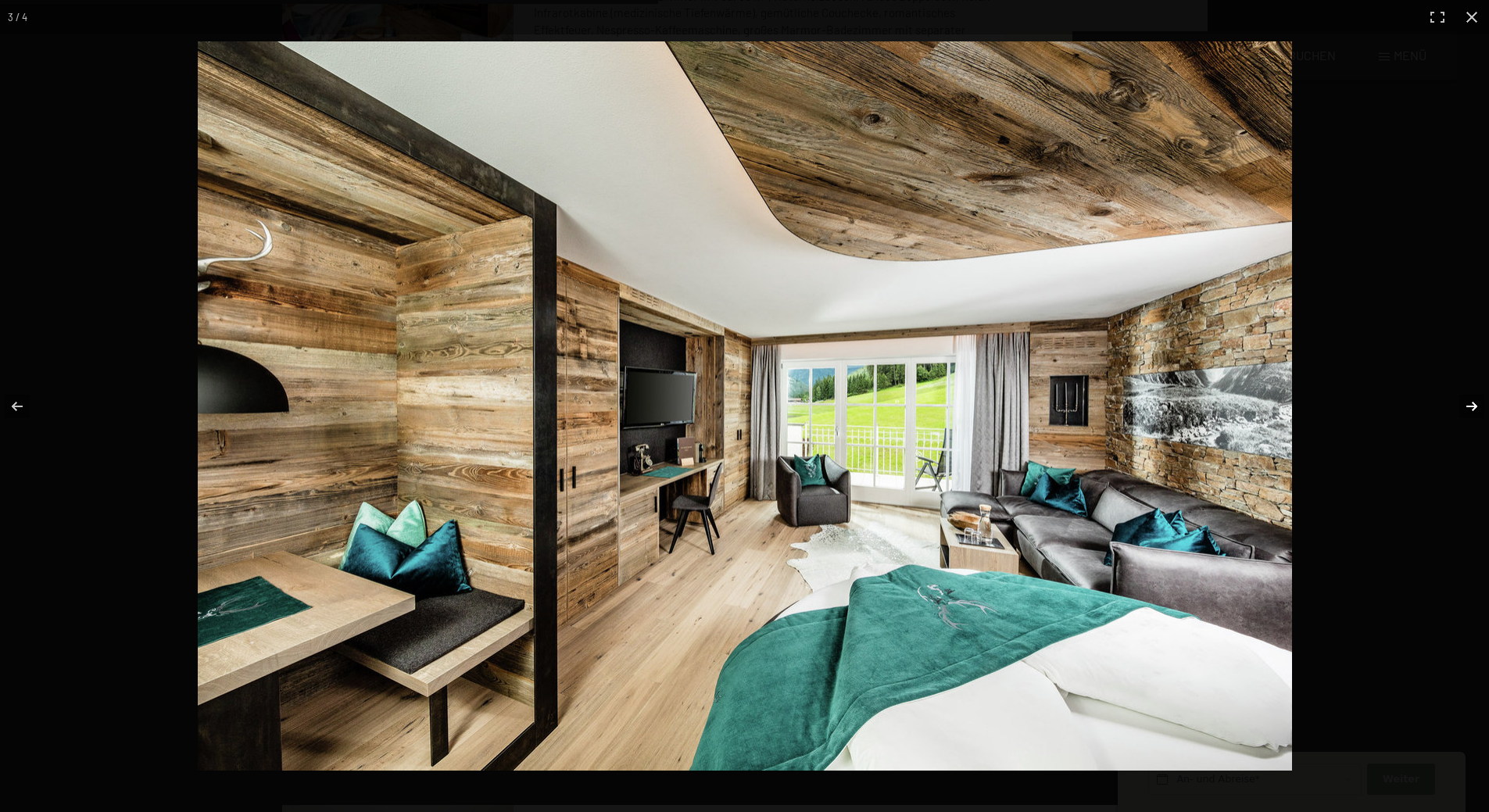
click at [1467, 407] on button "button" at bounding box center [1461, 407] width 54 height 79
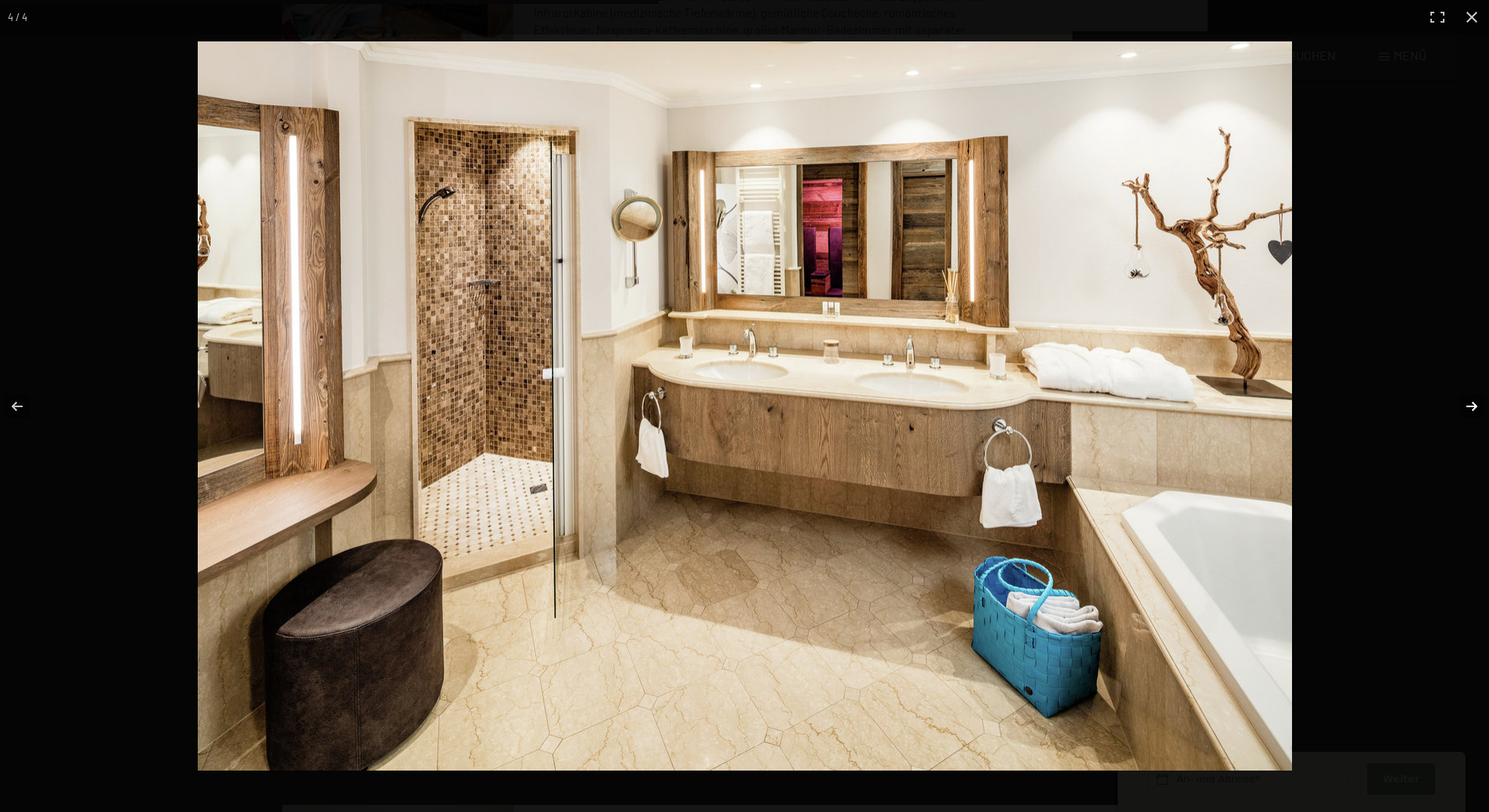
click at [1467, 407] on button "button" at bounding box center [1461, 407] width 54 height 79
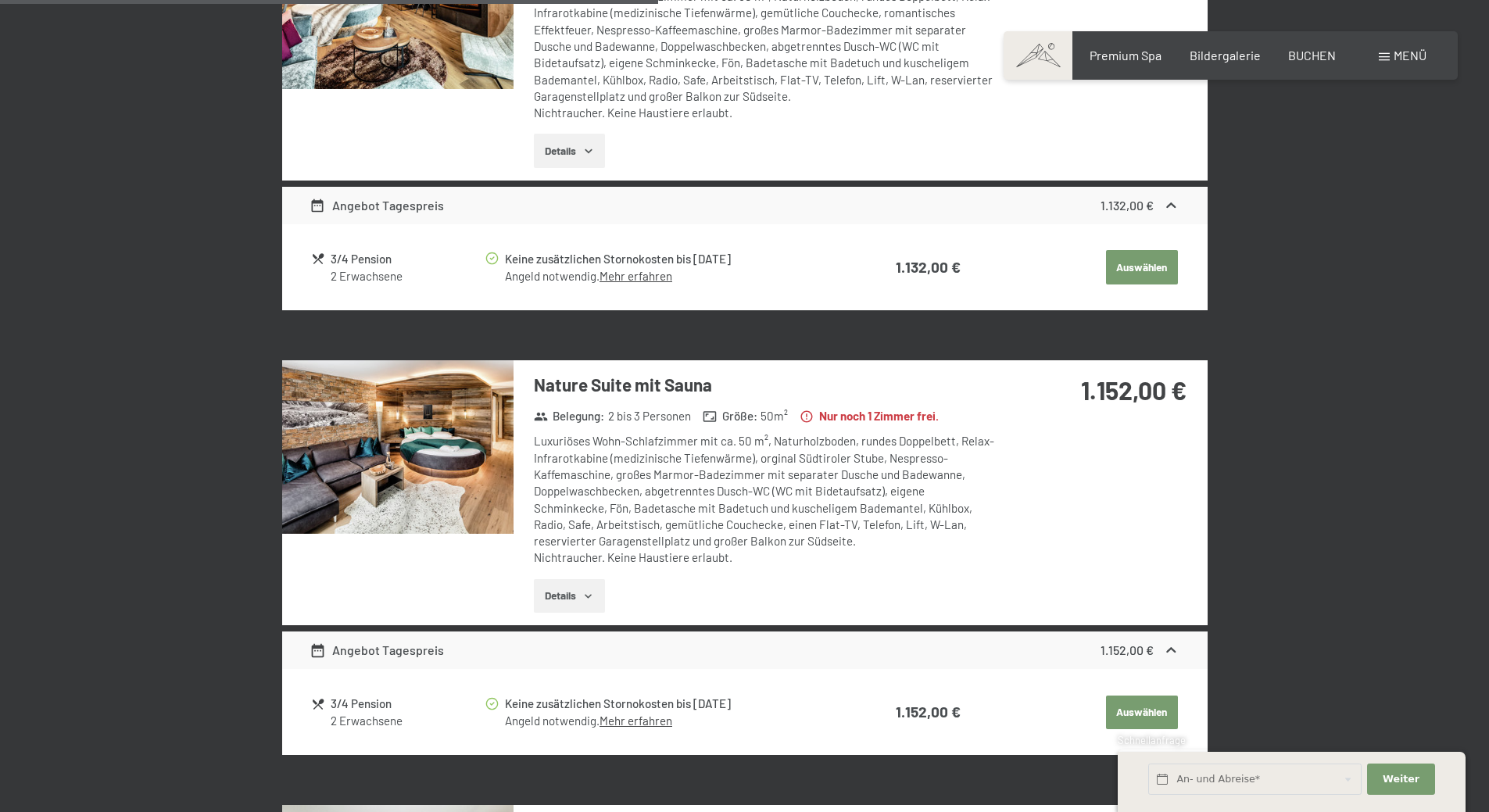
click at [0, 0] on button "button" at bounding box center [0, 0] width 0 height 0
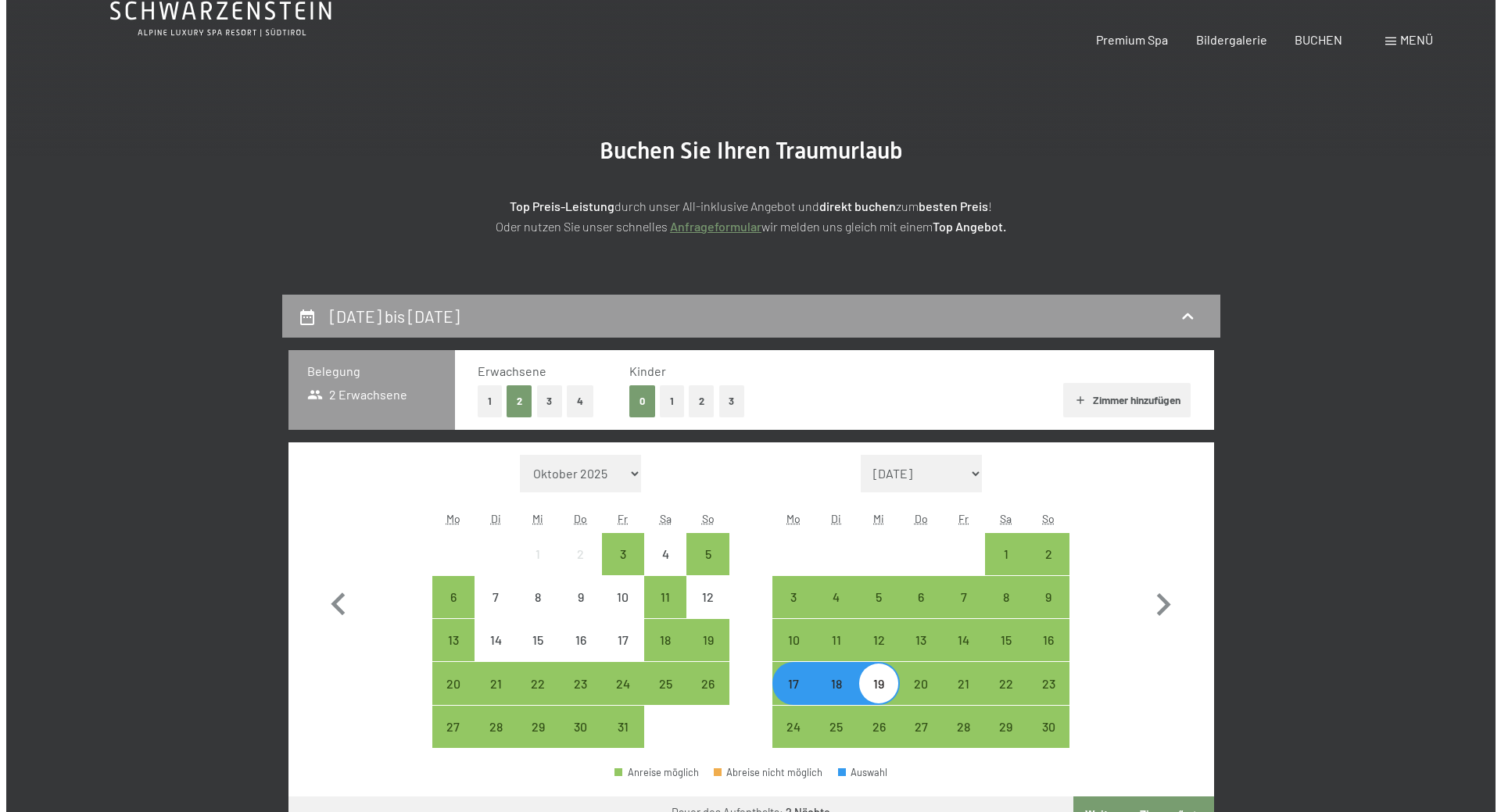
scroll to position [0, 0]
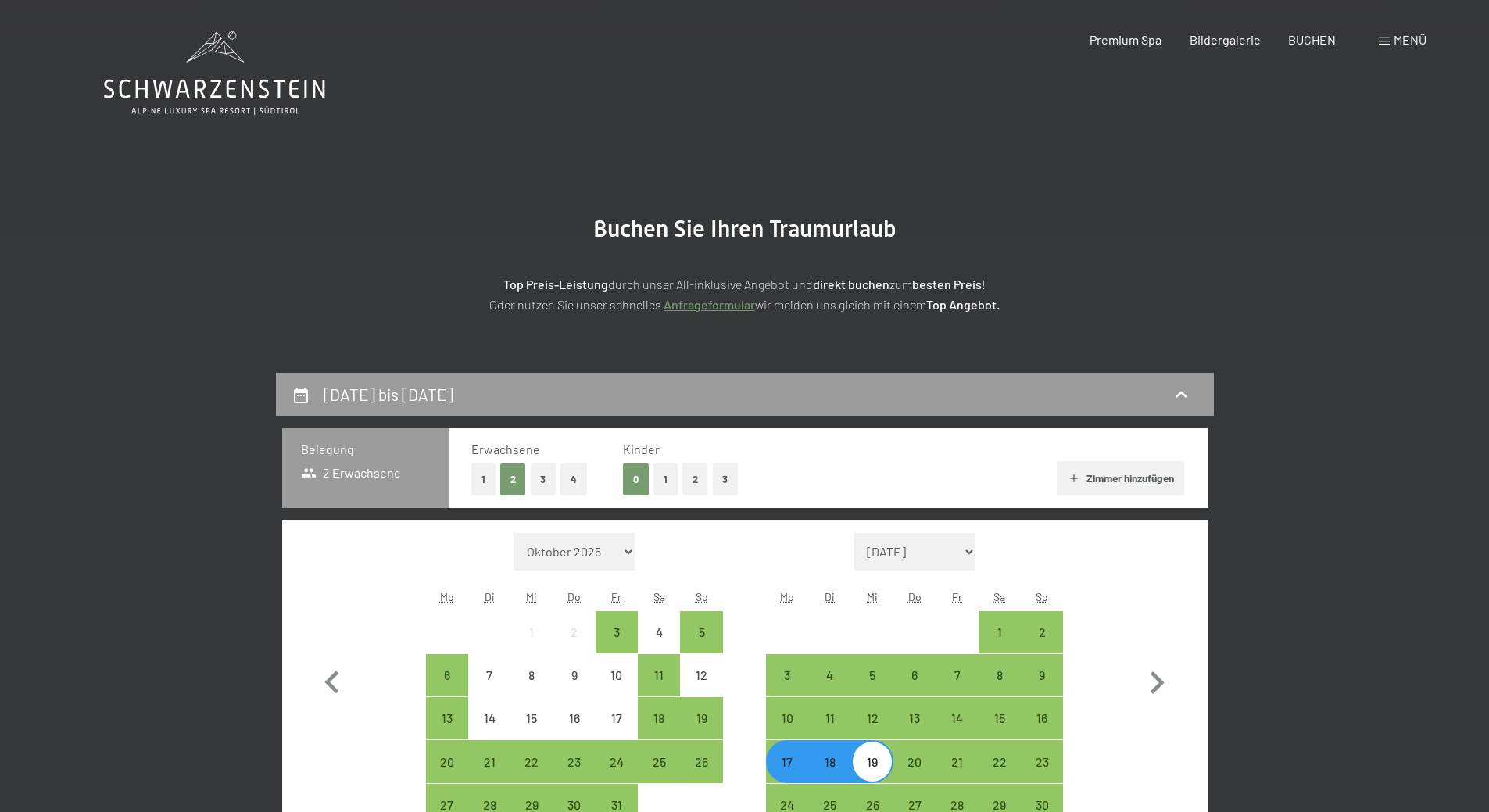
click at [1402, 38] on span "Menü" at bounding box center [1410, 39] width 33 height 15
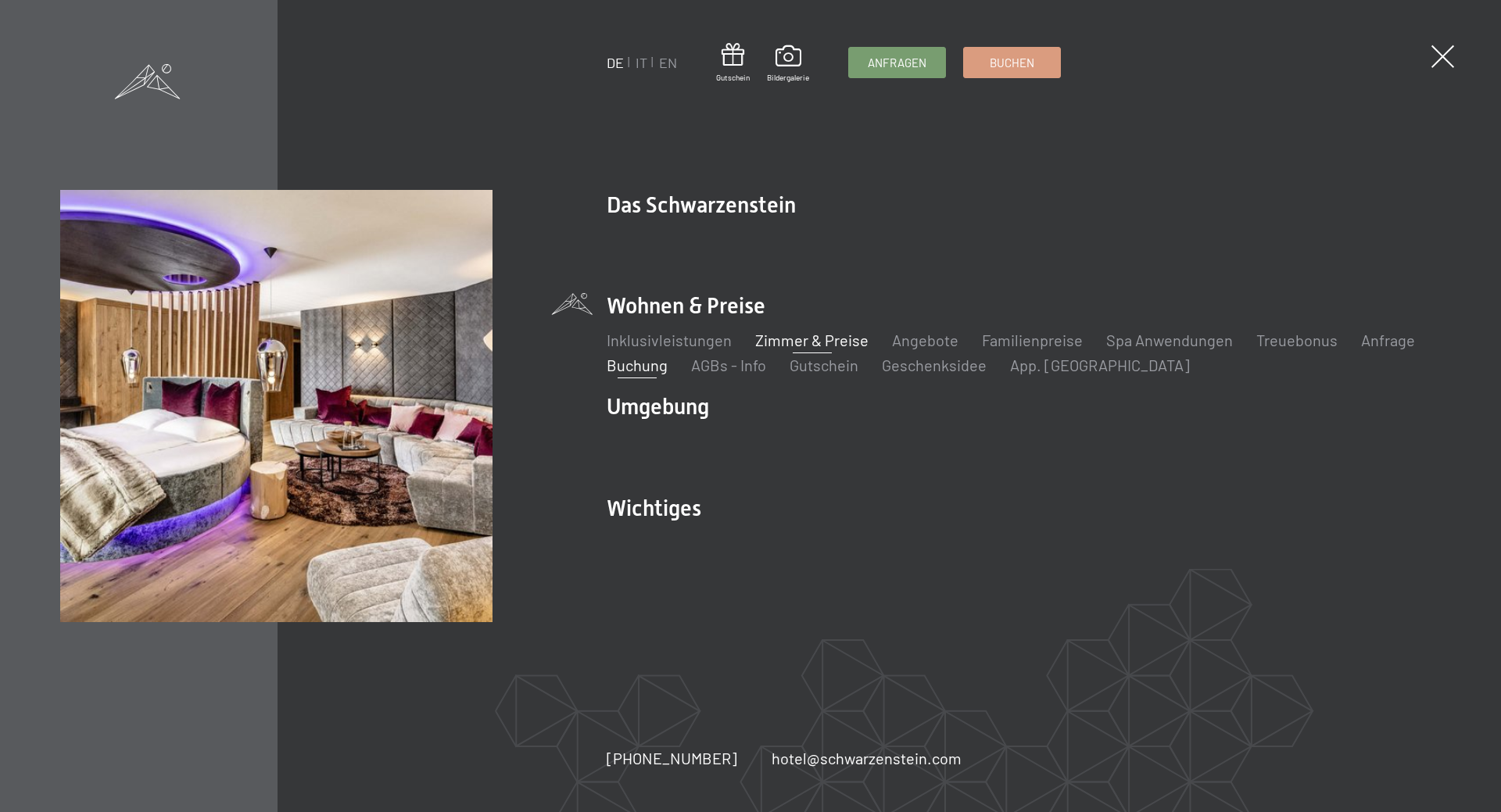
click at [800, 335] on link "Zimmer & Preise" at bounding box center [811, 339] width 113 height 19
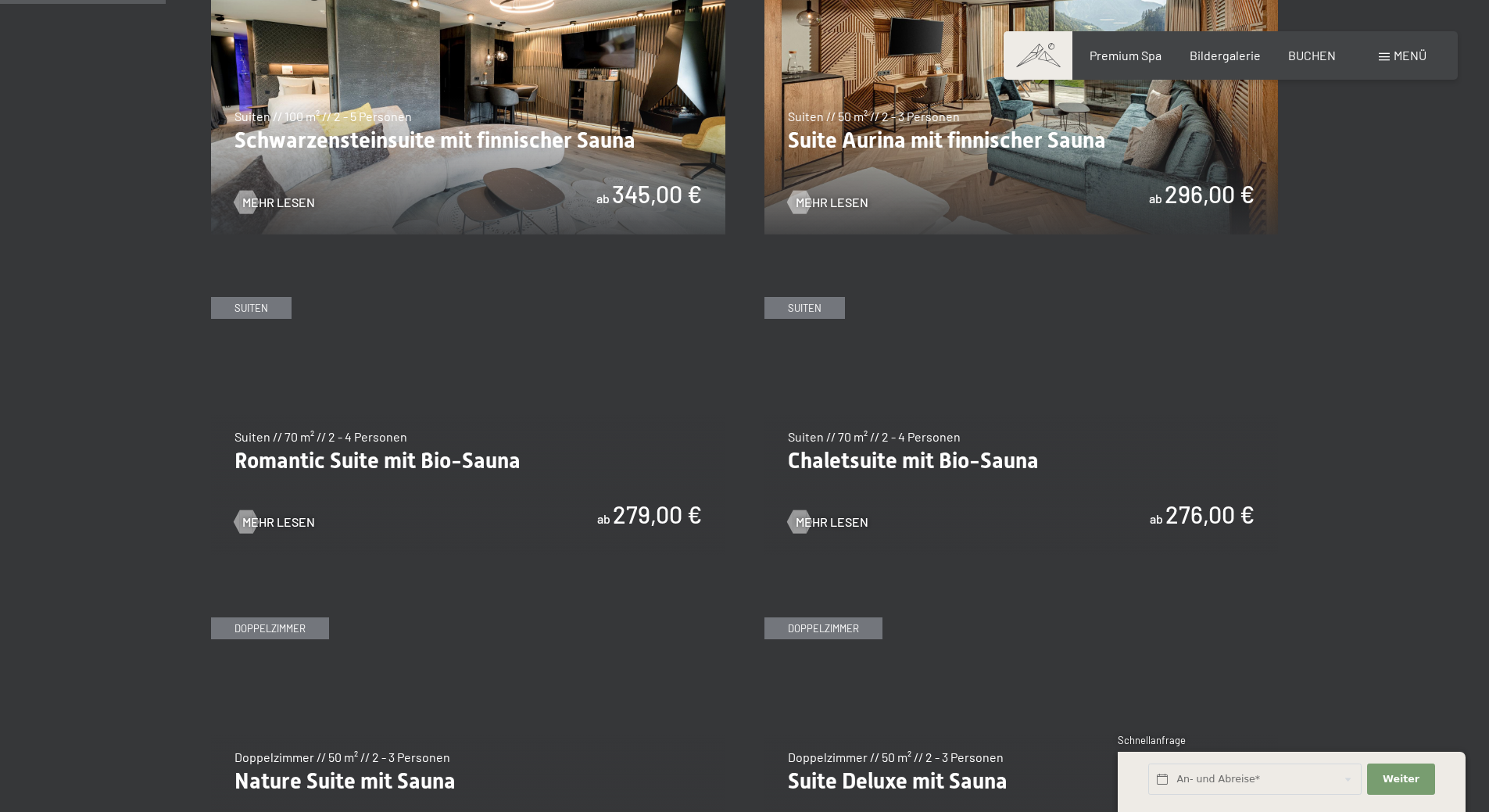
scroll to position [547, 0]
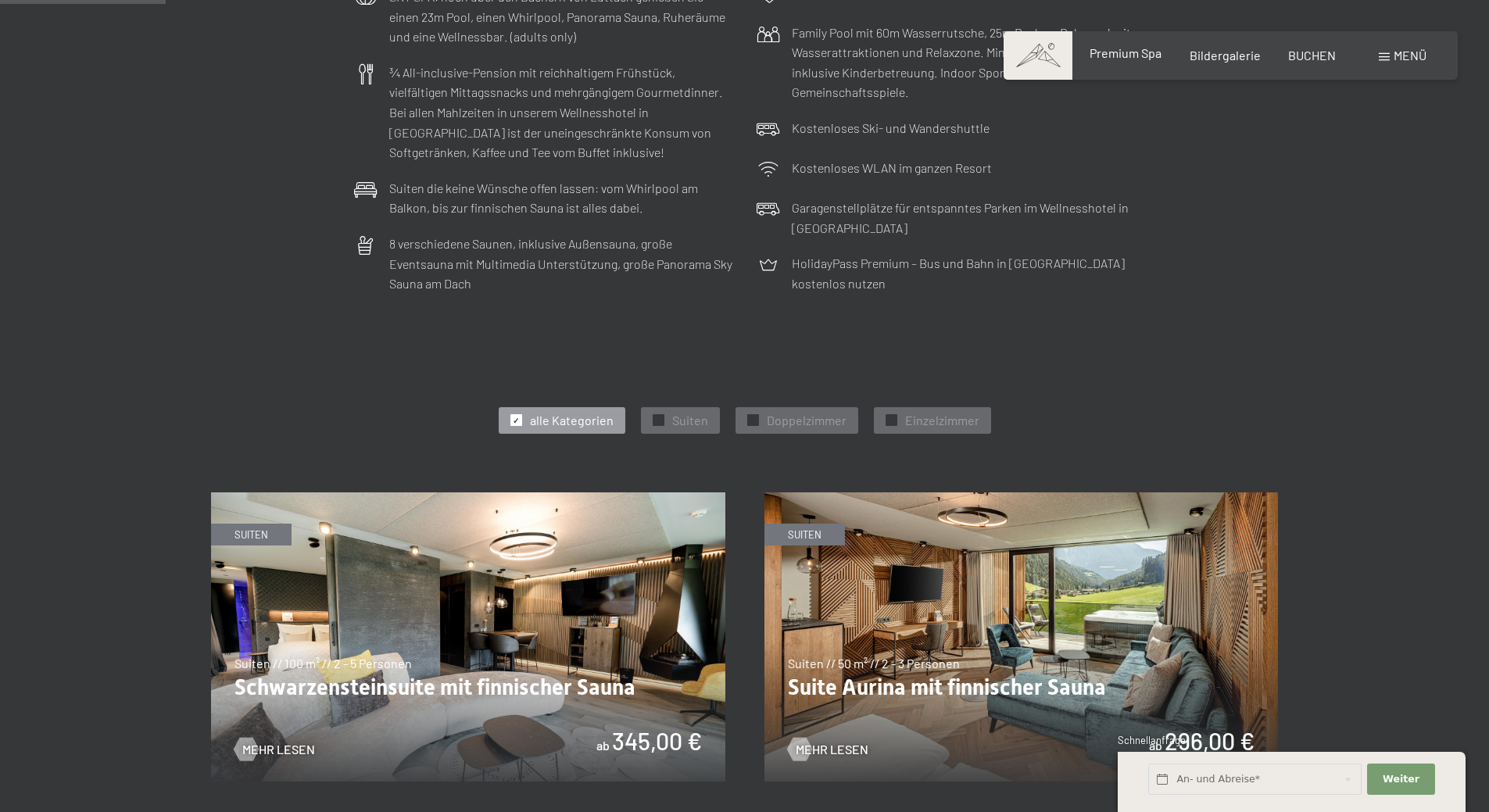
click at [1132, 54] on span "Premium Spa" at bounding box center [1126, 53] width 72 height 15
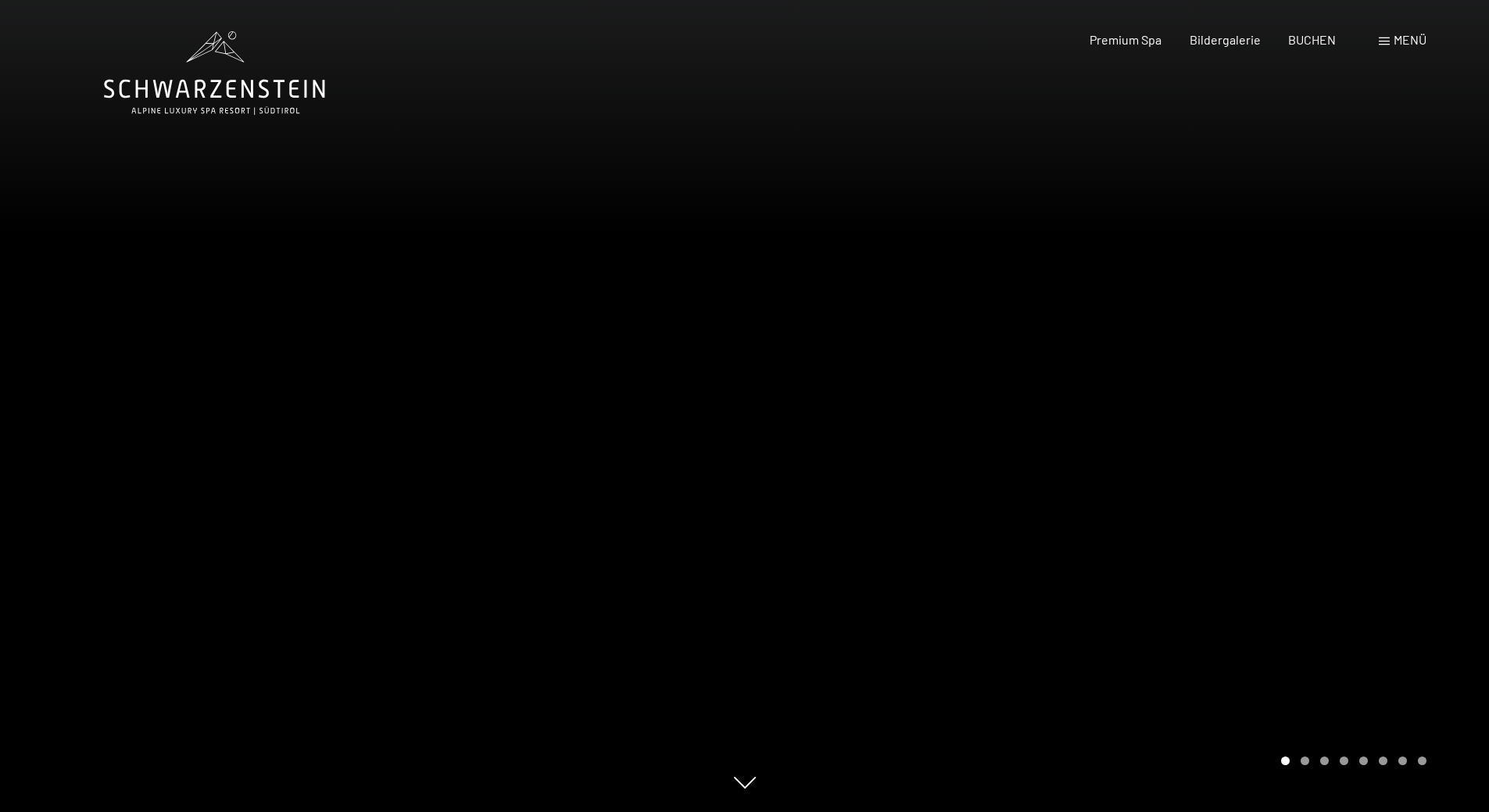
scroll to position [312, 0]
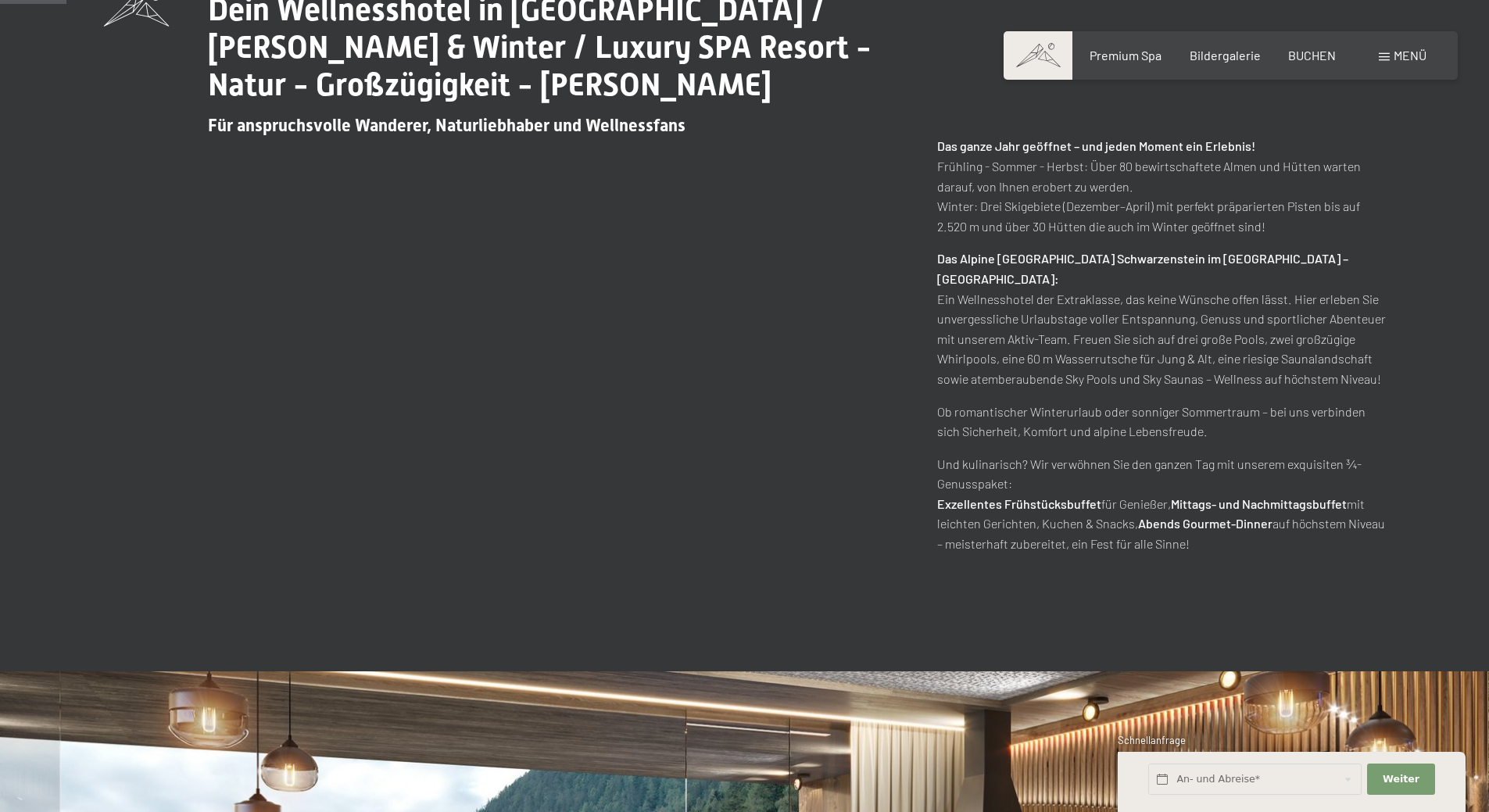
scroll to position [391, 0]
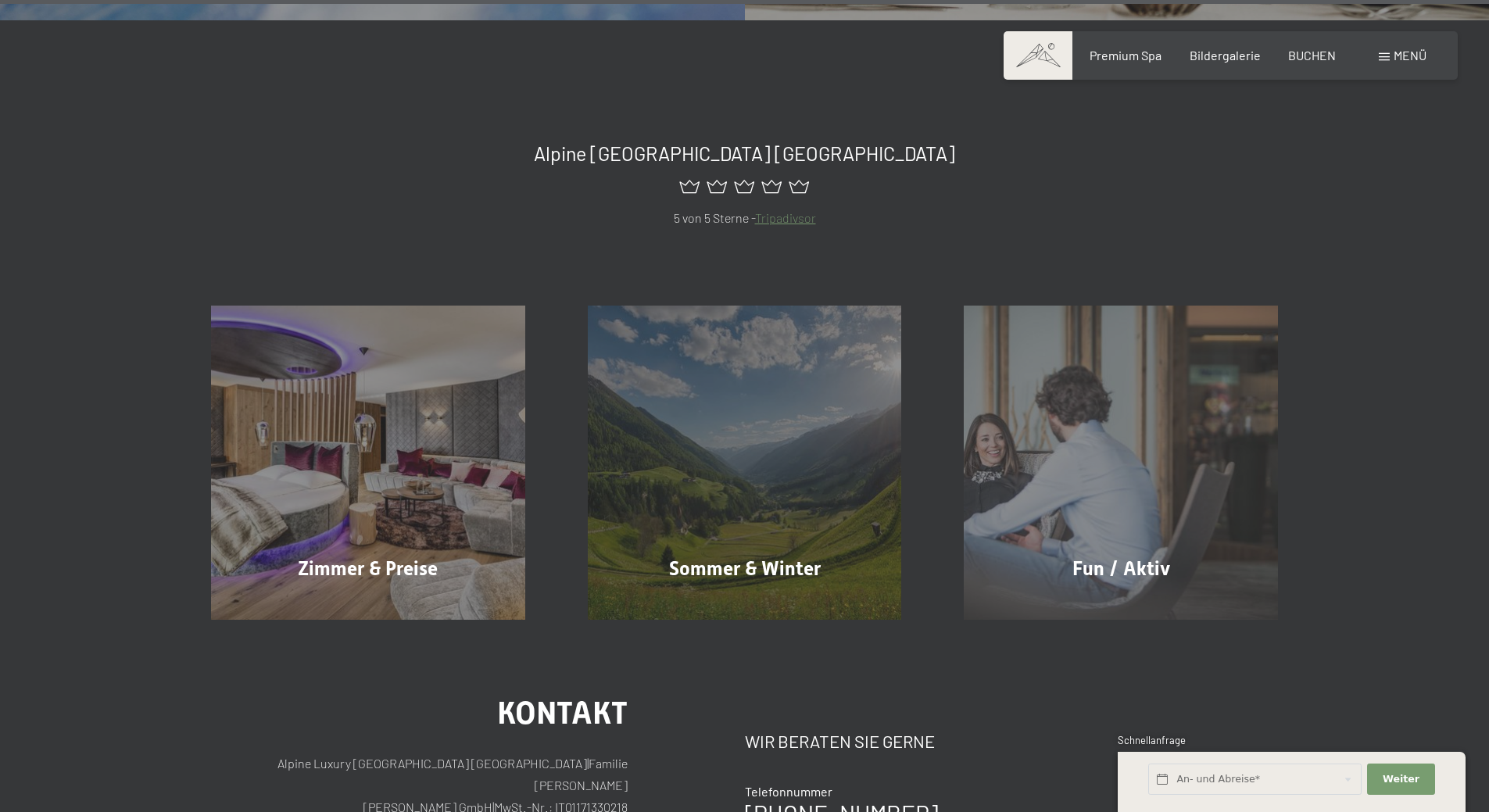
scroll to position [7892, 0]
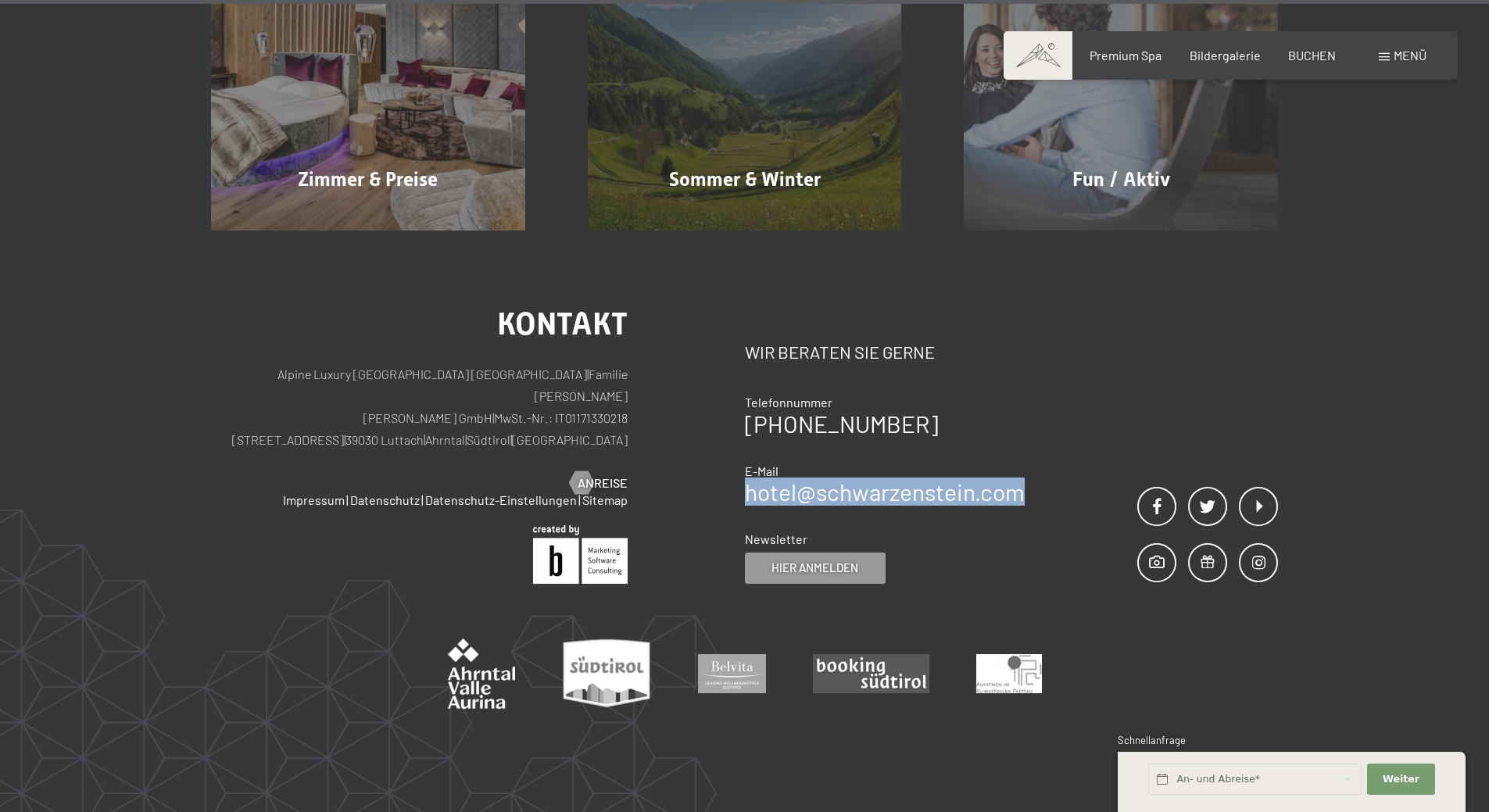
drag, startPoint x: 1047, startPoint y: 421, endPoint x: 751, endPoint y: 427, distance: 296.1
click at [751, 427] on div "Kontakt Wir beraten Sie gerne Telefonnummer [PHONE_NUMBER] E-Mail hotel@ no-spa…" at bounding box center [1012, 446] width 534 height 275
copy link "hotel@ no-spam. schwarzenstein. no-spam. com"
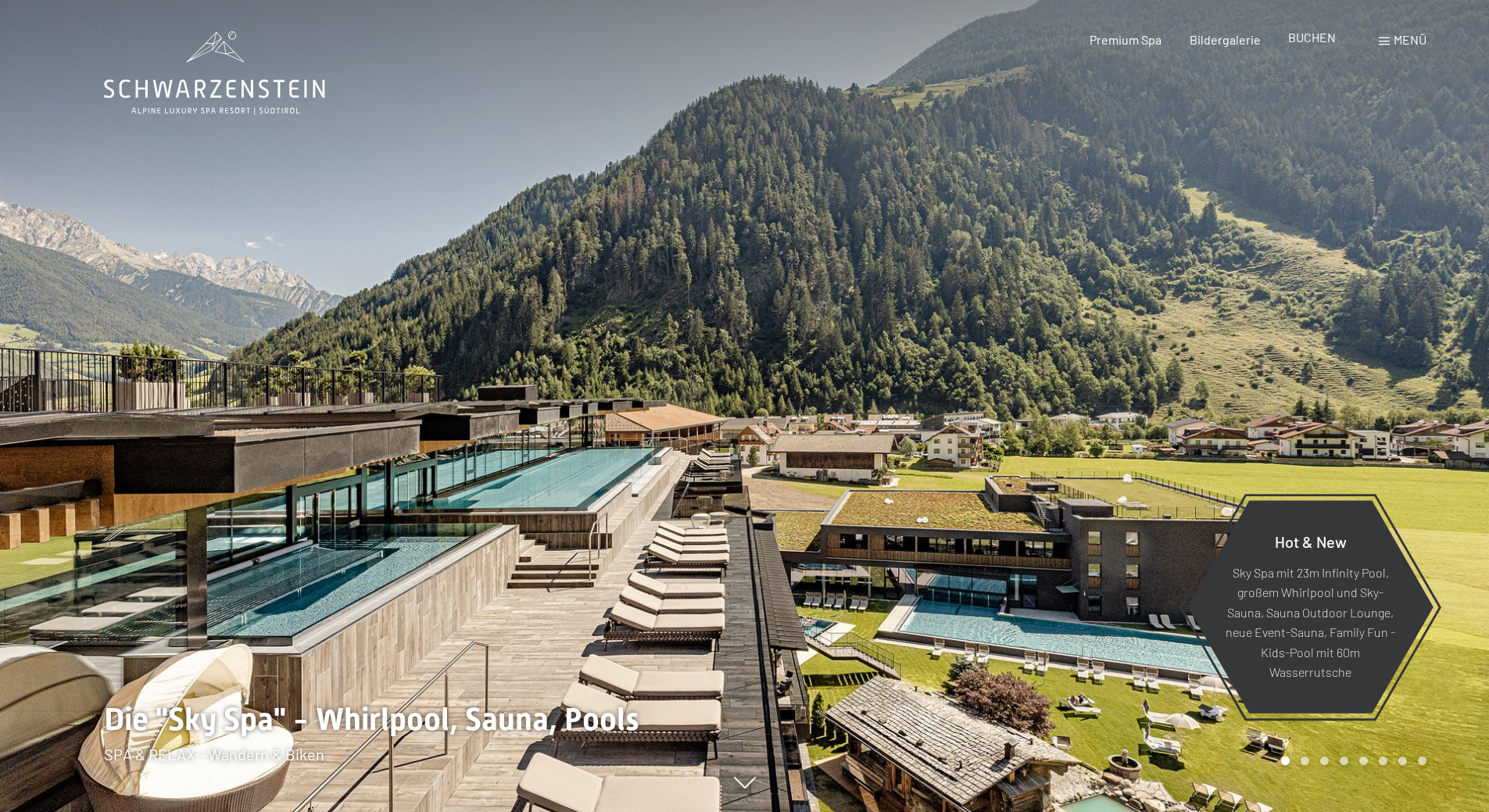
click at [1305, 37] on span "BUCHEN" at bounding box center [1311, 37] width 47 height 15
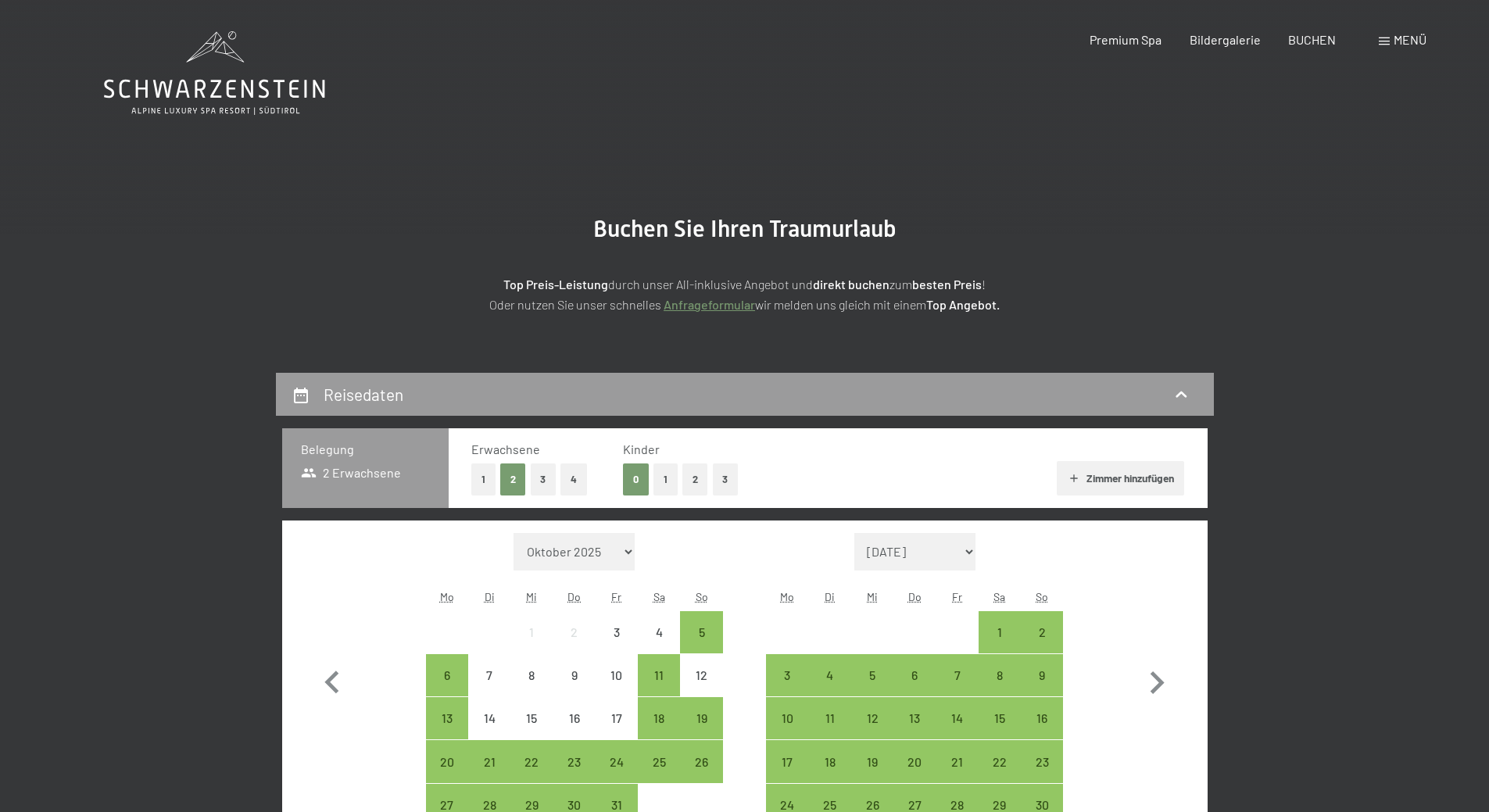
scroll to position [235, 0]
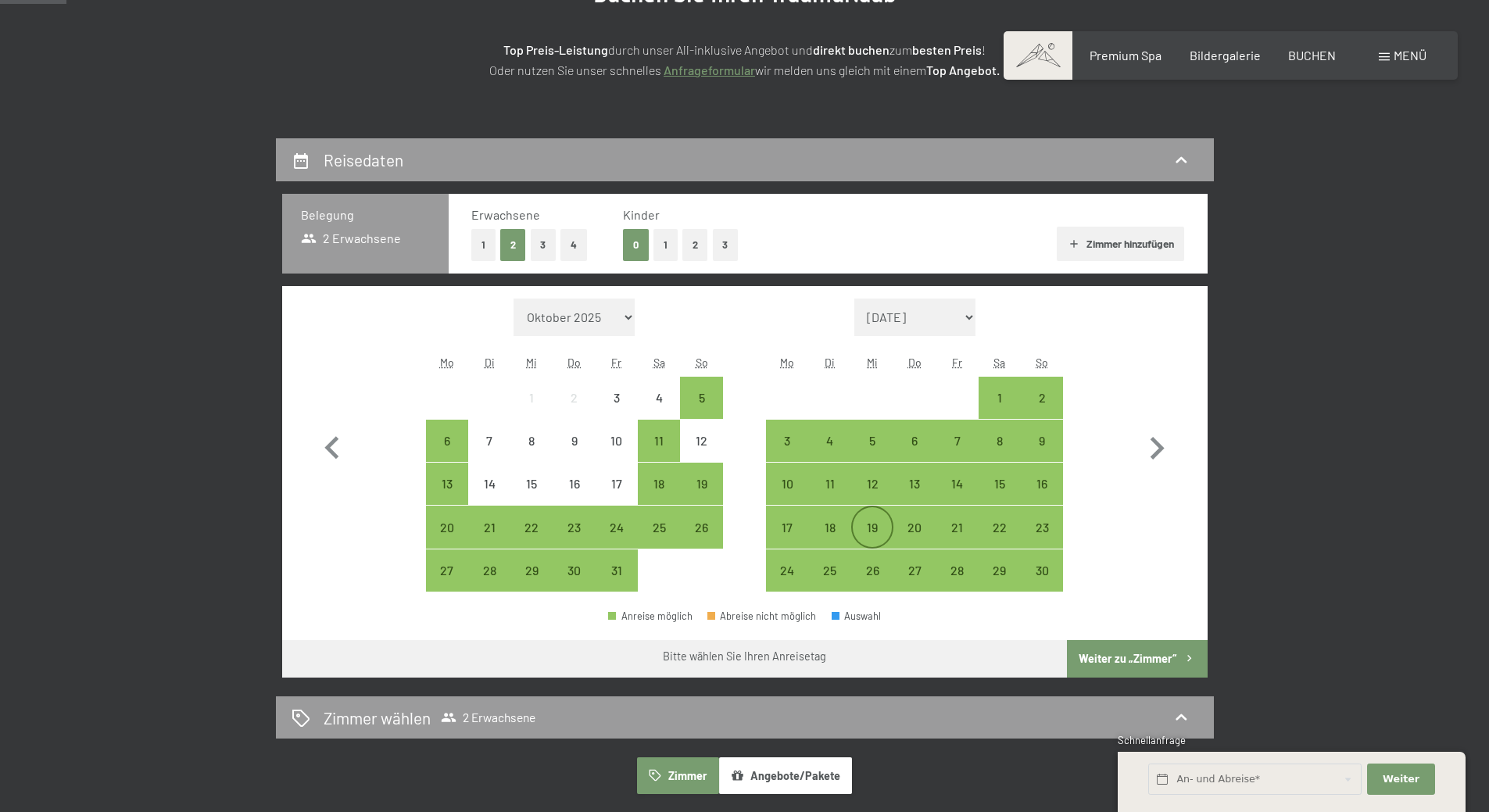
click at [879, 529] on div "19" at bounding box center [872, 541] width 39 height 39
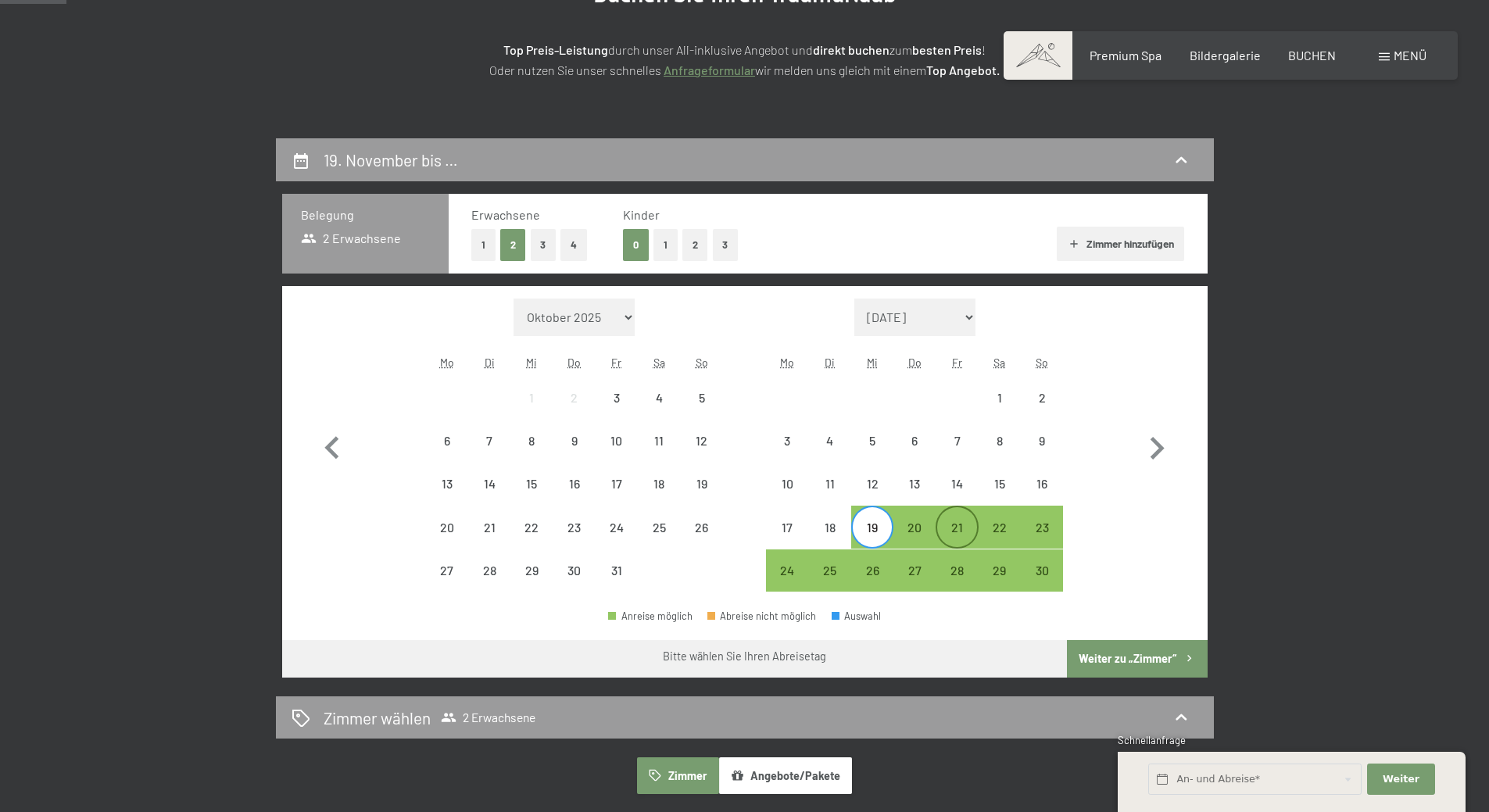
click at [961, 526] on div "21" at bounding box center [957, 541] width 39 height 39
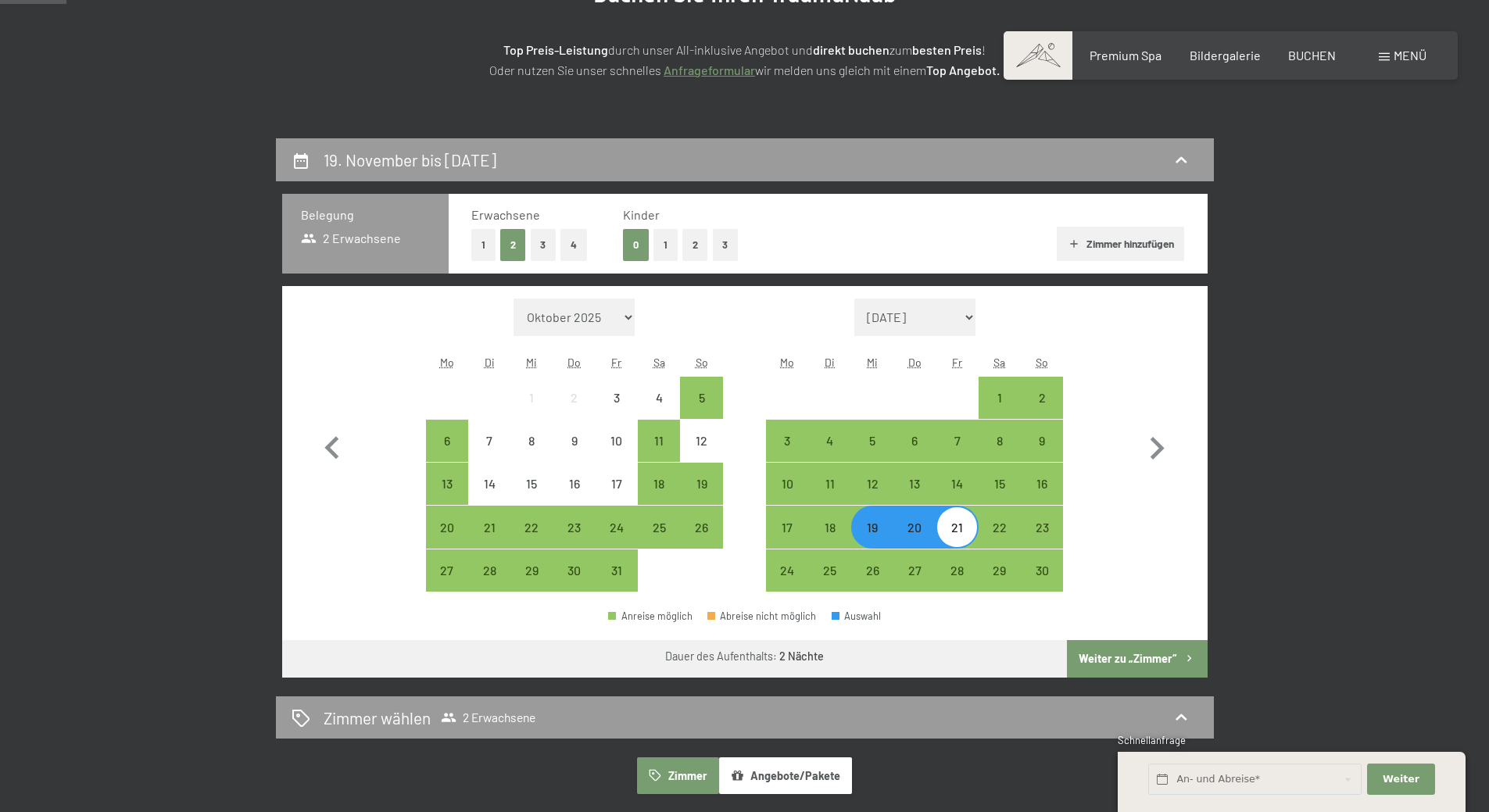
click at [1127, 662] on button "Weiter zu „Zimmer“" at bounding box center [1136, 659] width 140 height 37
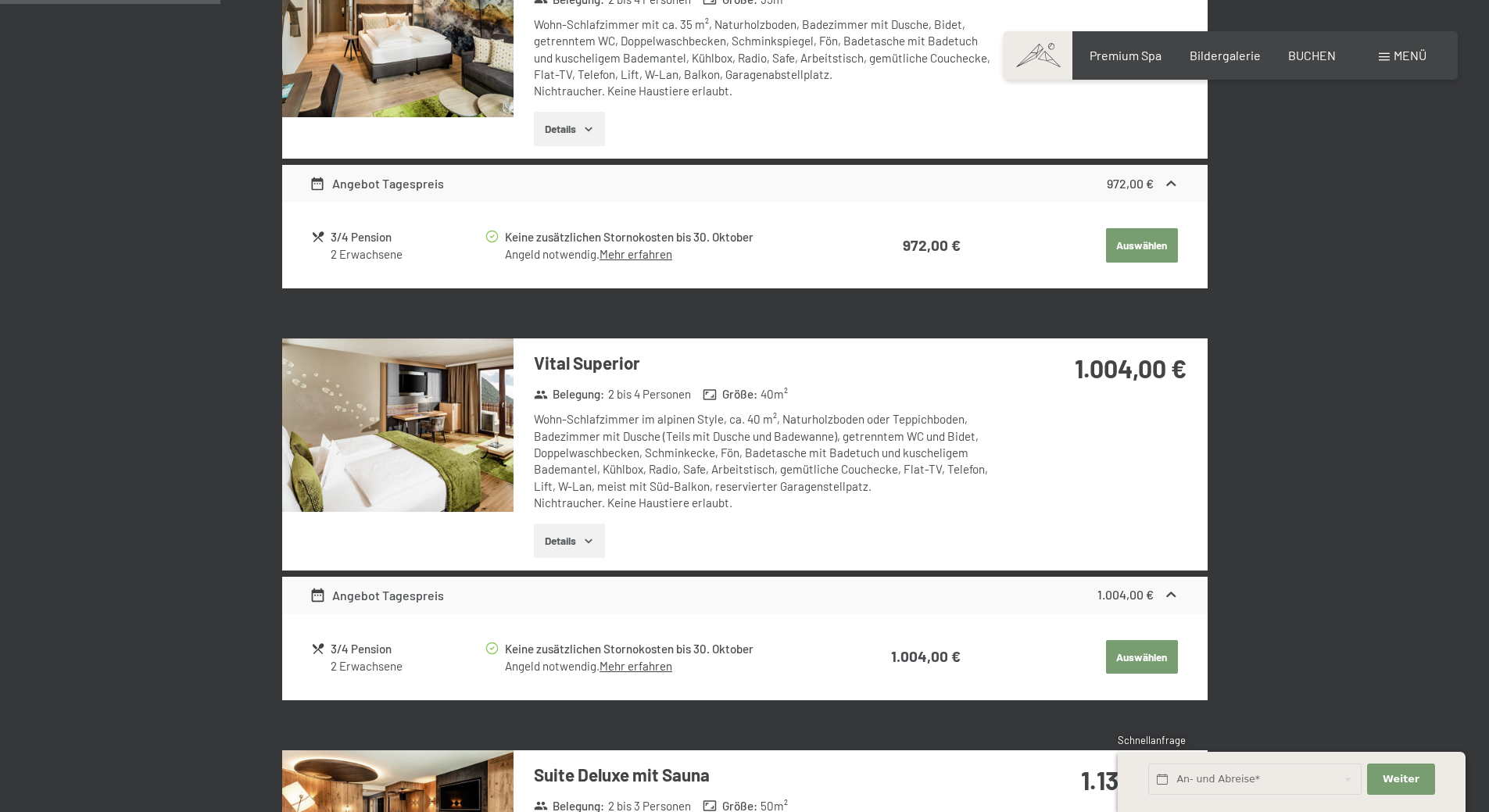
scroll to position [138, 0]
